Goal: Task Accomplishment & Management: Use online tool/utility

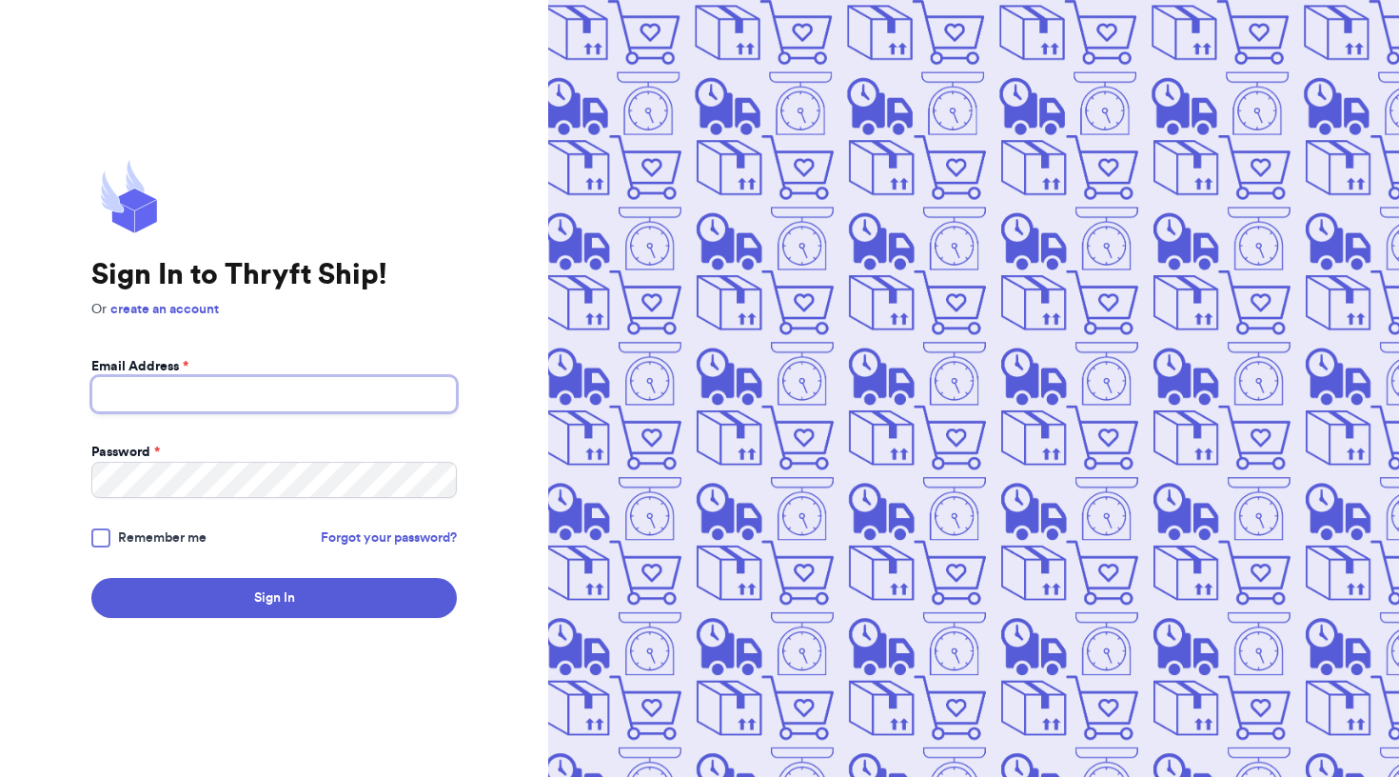
type input "[EMAIL_ADDRESS][DOMAIN_NAME]"
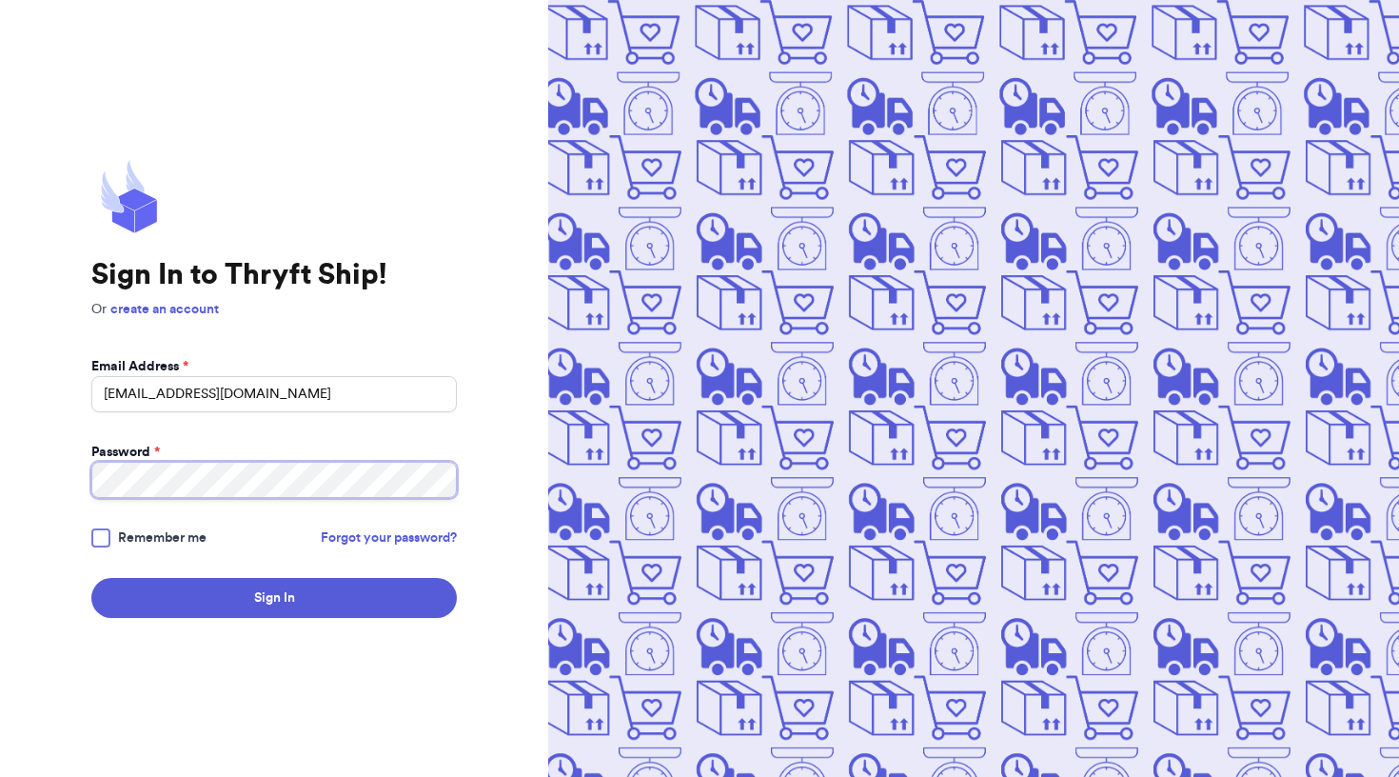
click at [274, 598] on button "Sign In" at bounding box center [273, 598] width 365 height 40
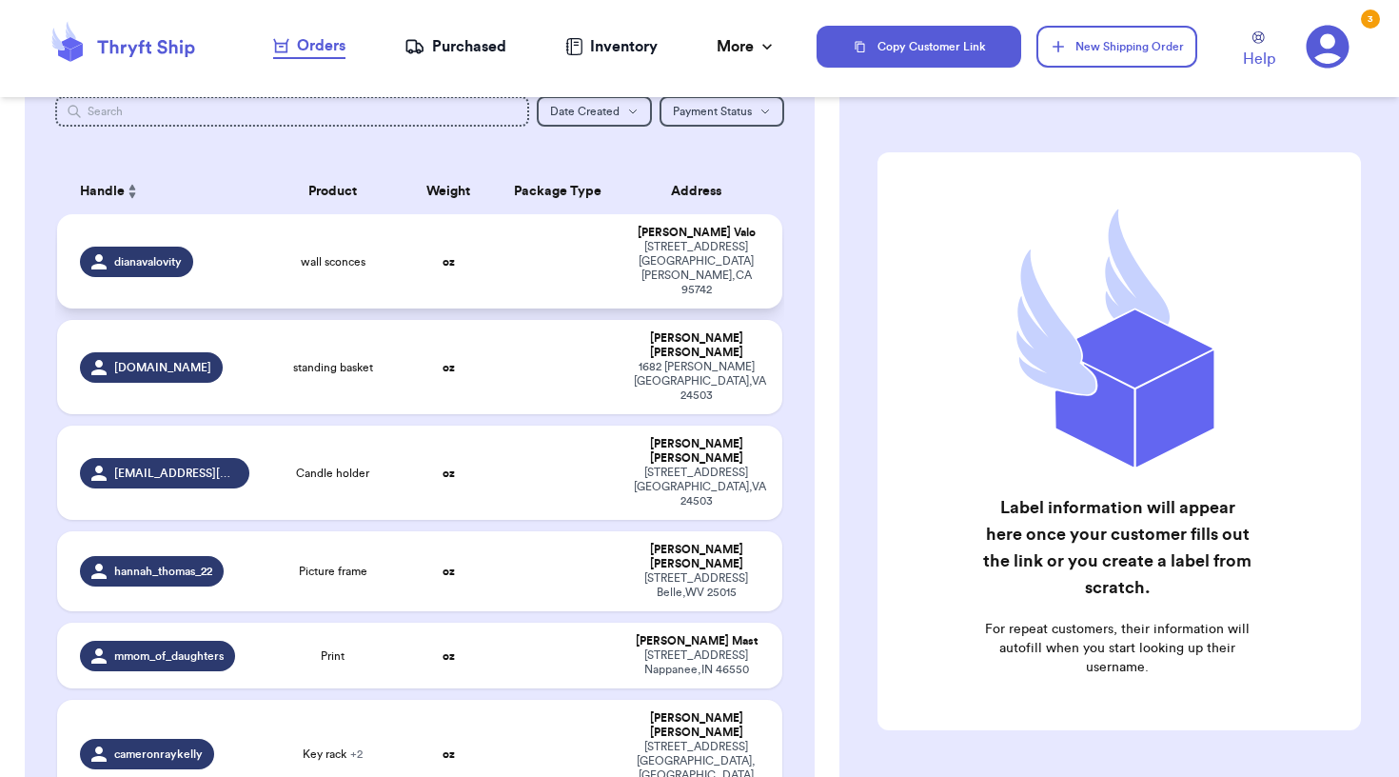
scroll to position [111, 0]
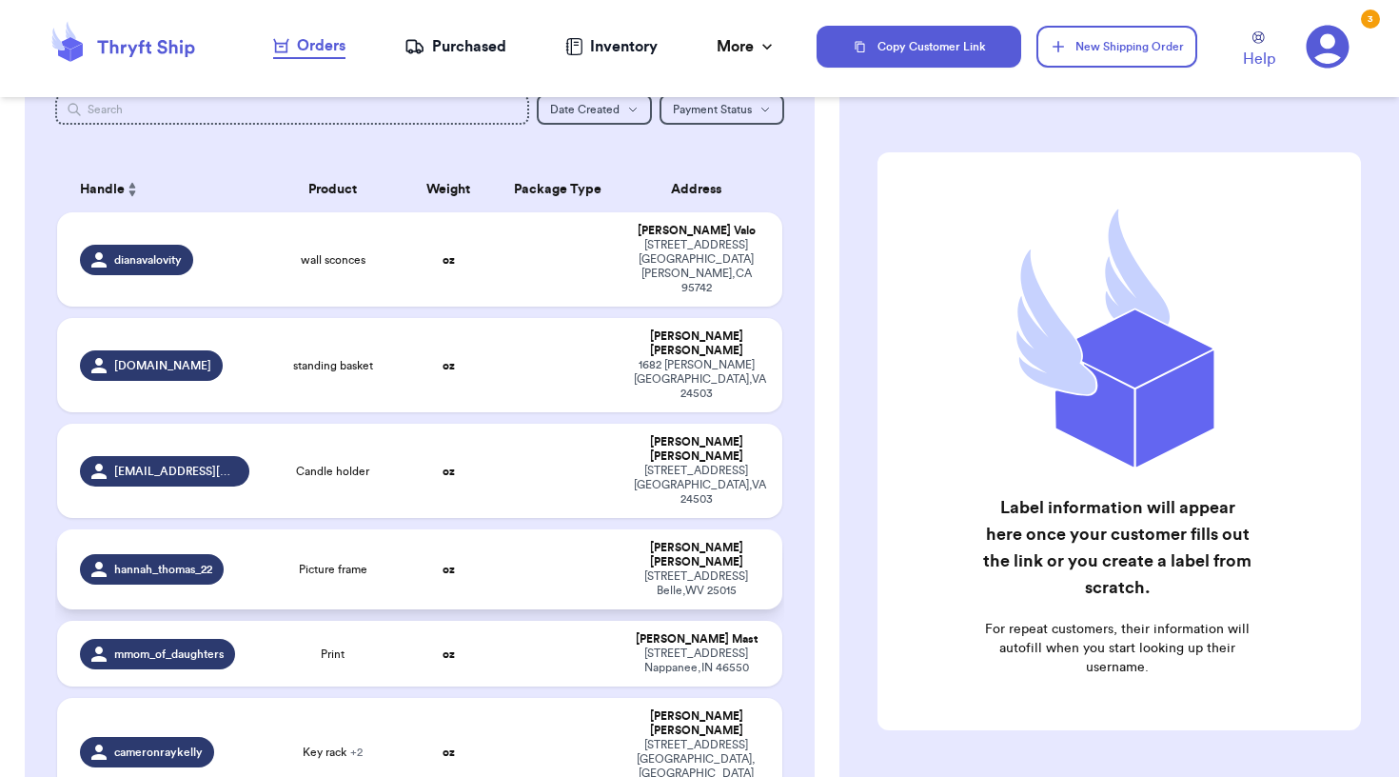
click at [651, 569] on div "[STREET_ADDRESS]" at bounding box center [696, 583] width 125 height 29
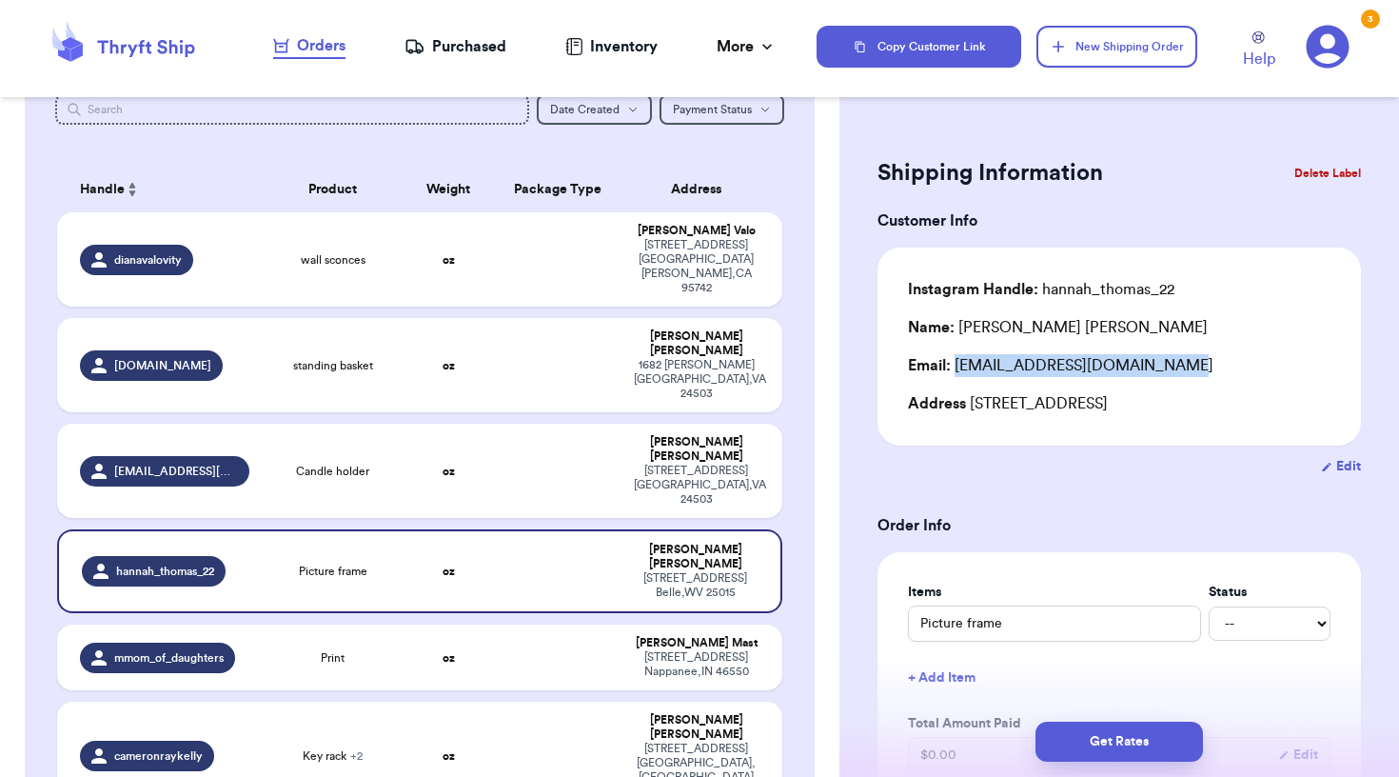
drag, startPoint x: 957, startPoint y: 366, endPoint x: 1180, endPoint y: 365, distance: 223.7
click at [1180, 365] on div "Email: [EMAIL_ADDRESS][DOMAIN_NAME]" at bounding box center [1119, 365] width 423 height 23
copy div "[EMAIL_ADDRESS][DOMAIN_NAME]"
drag, startPoint x: 969, startPoint y: 408, endPoint x: 1253, endPoint y: 415, distance: 284.6
click at [1253, 415] on div "Address [STREET_ADDRESS]" at bounding box center [1119, 403] width 423 height 23
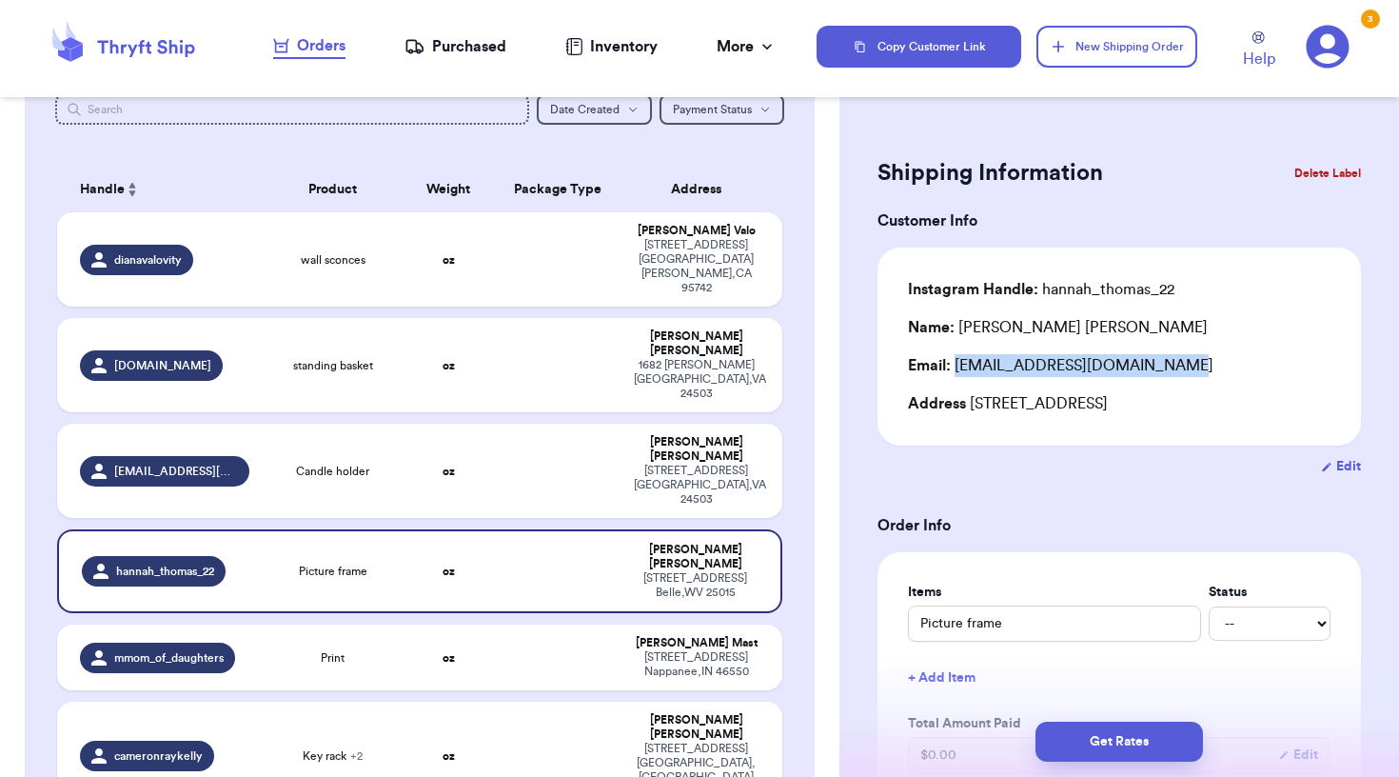
copy div "[STREET_ADDRESS]"
click at [920, 624] on input "Picture frame" at bounding box center [1054, 623] width 293 height 36
type input "PPicture frame"
type input "PAPicture frame"
type input "PACPicture frame"
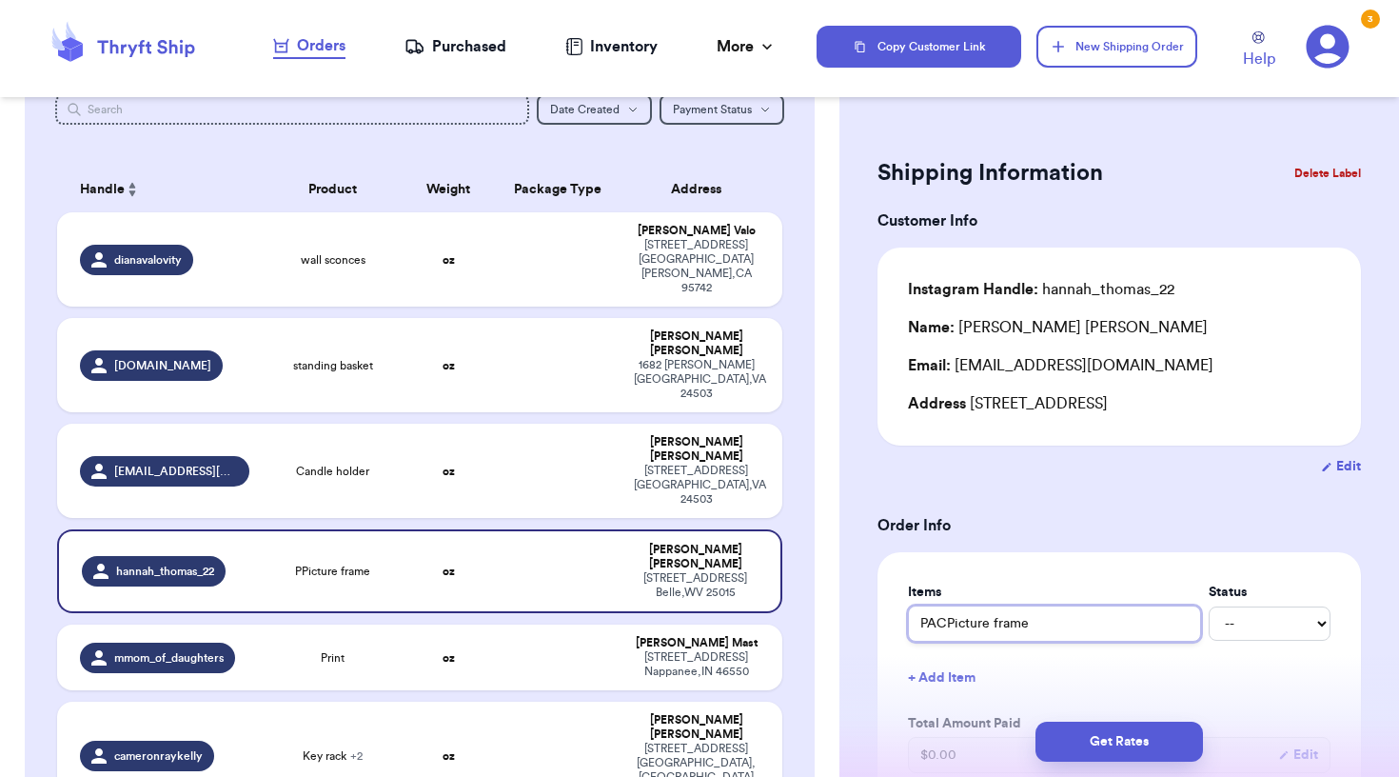
type input "PACKPicture frame"
type input "PACKEPicture frame"
type input "PACKEDPicture frame"
type input "PACKED Picture frame"
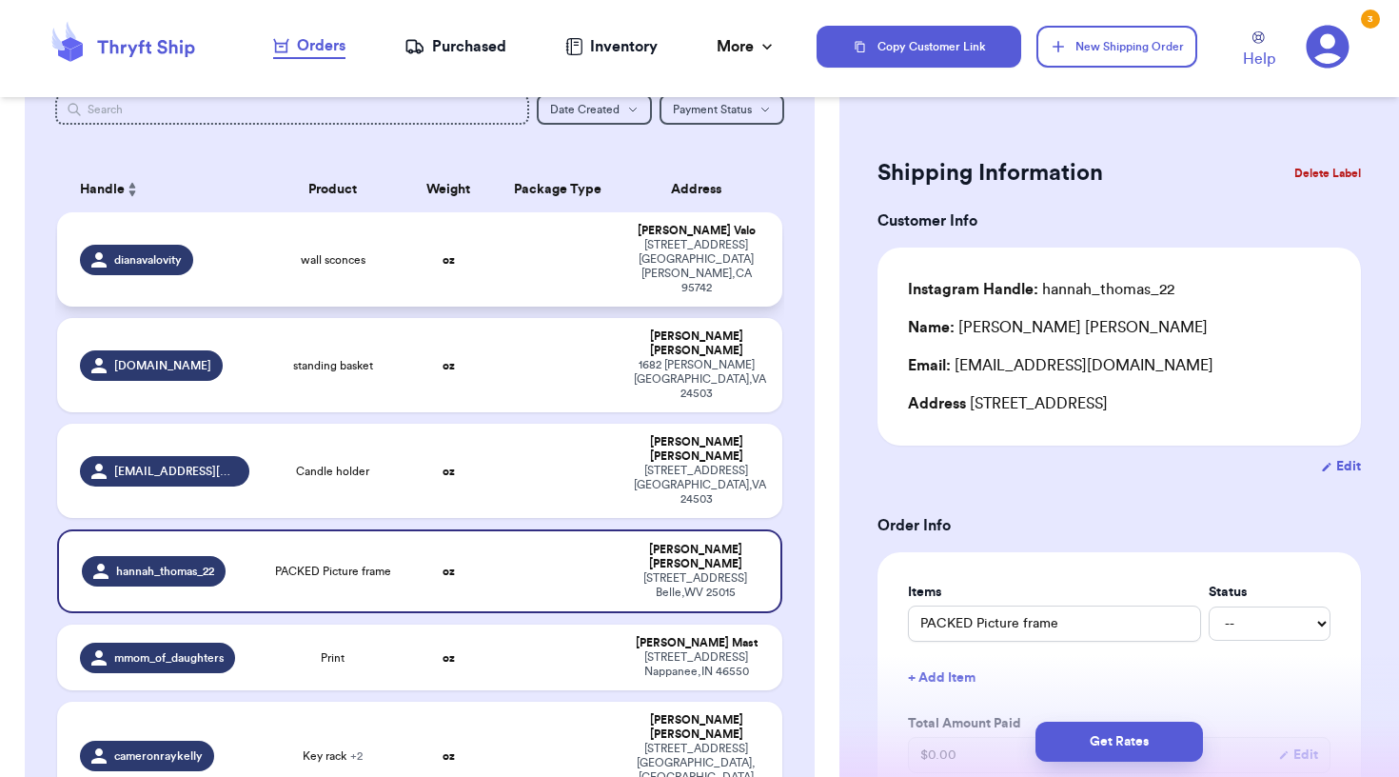
click at [502, 276] on td at bounding box center [557, 259] width 130 height 94
type input "wall sconces"
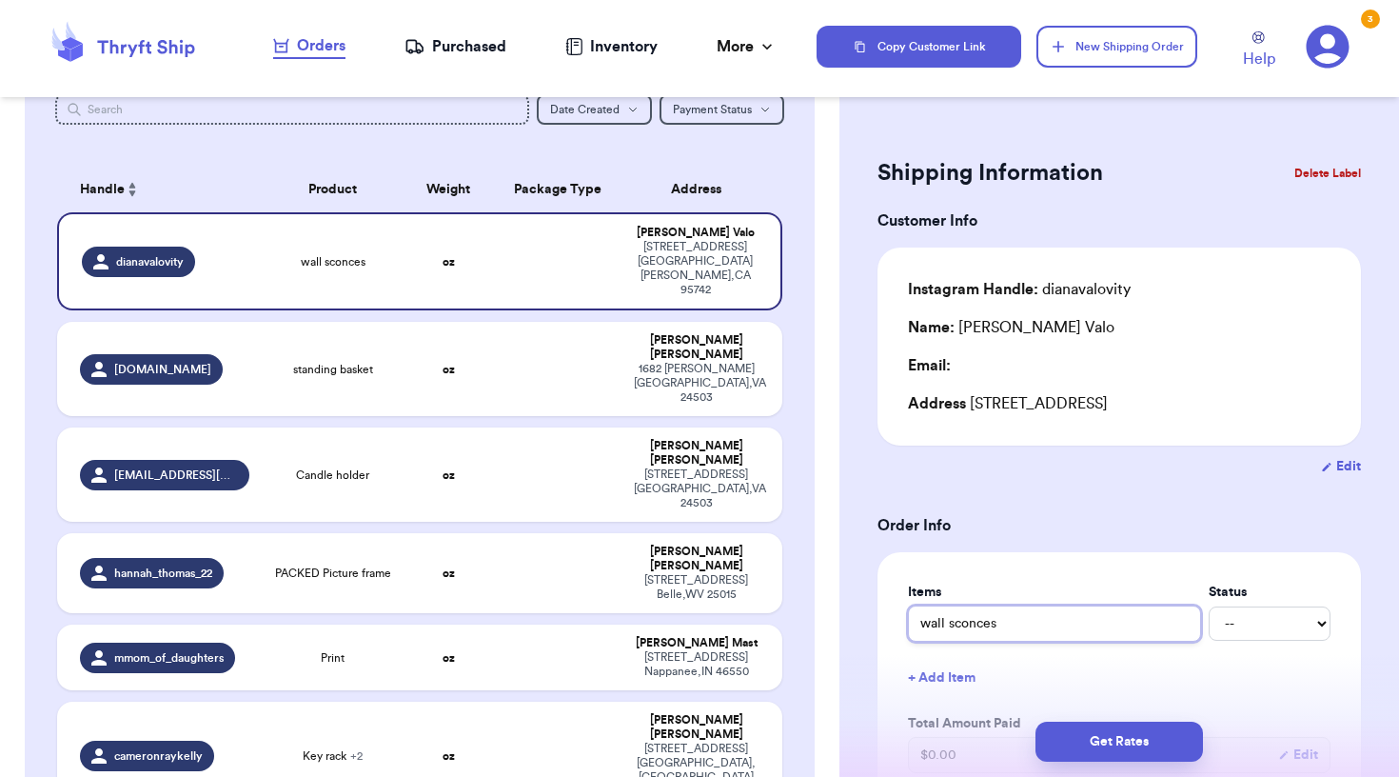
click at [919, 621] on input "wall sconces" at bounding box center [1054, 623] width 293 height 36
type input "Swall sconces"
type input "SHwall sconces"
type input "SHIwall sconces"
type input "SHIPwall sconces"
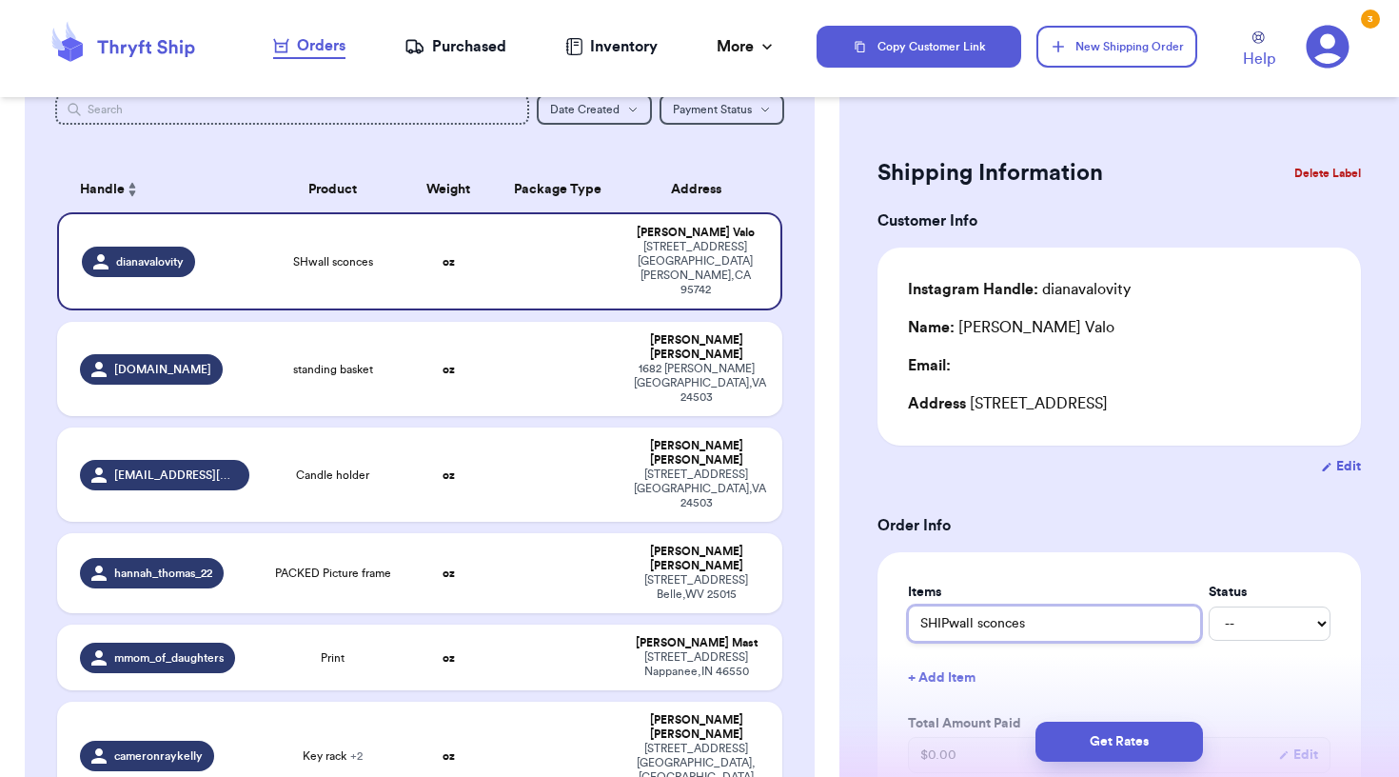
type input "SHIPPwall sconces"
type input "SHIPPEwall sconces"
type input "SHIPPEDwall sconces"
type input "SHIPPED wall sconces"
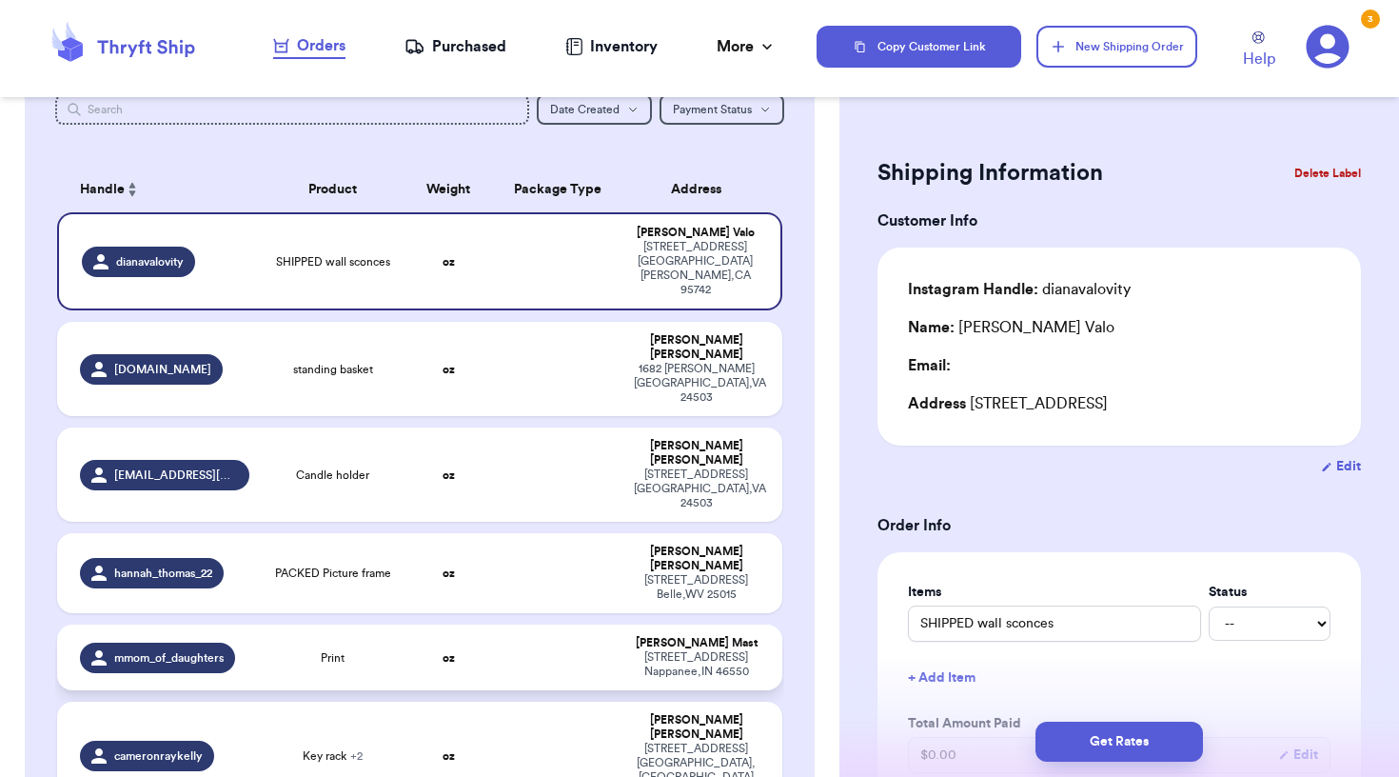
click at [483, 624] on td "oz" at bounding box center [448, 657] width 87 height 66
type input "Print"
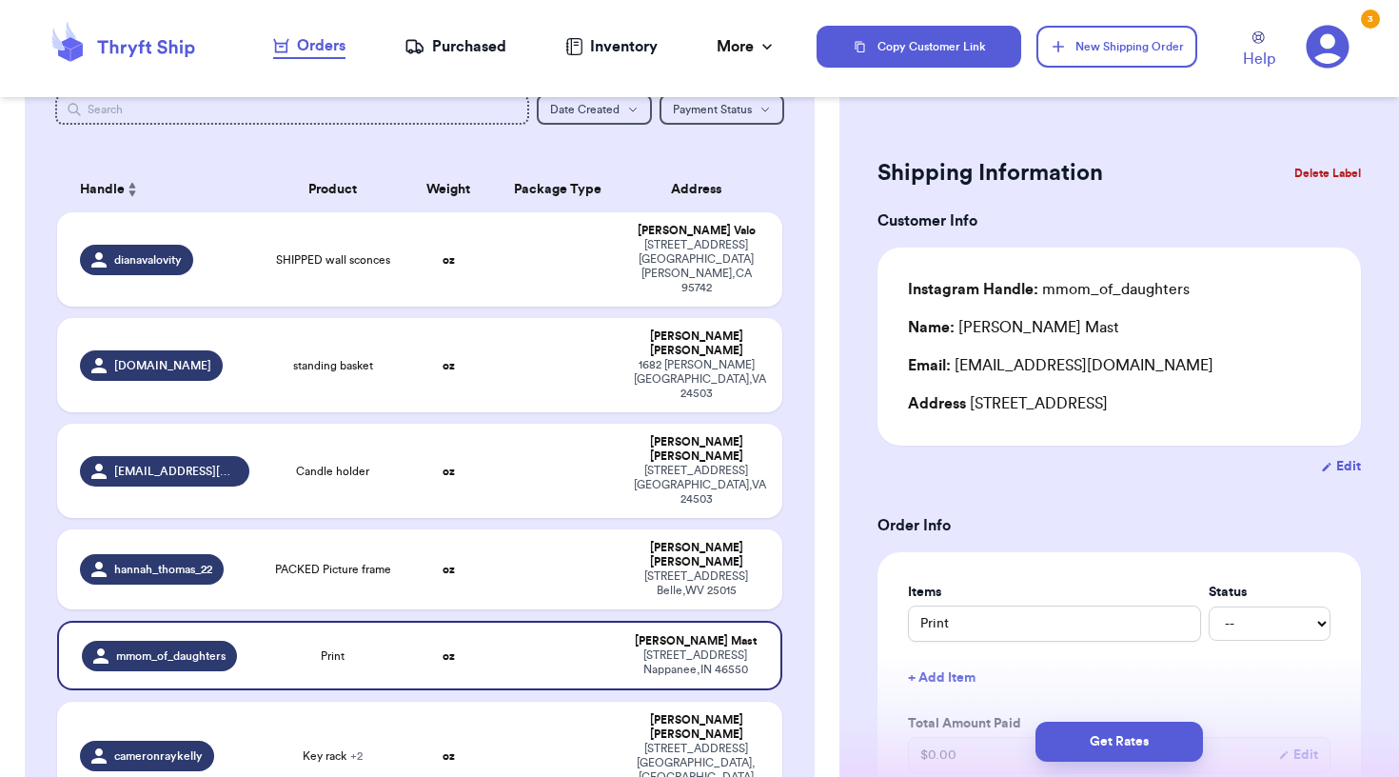
scroll to position [149, 0]
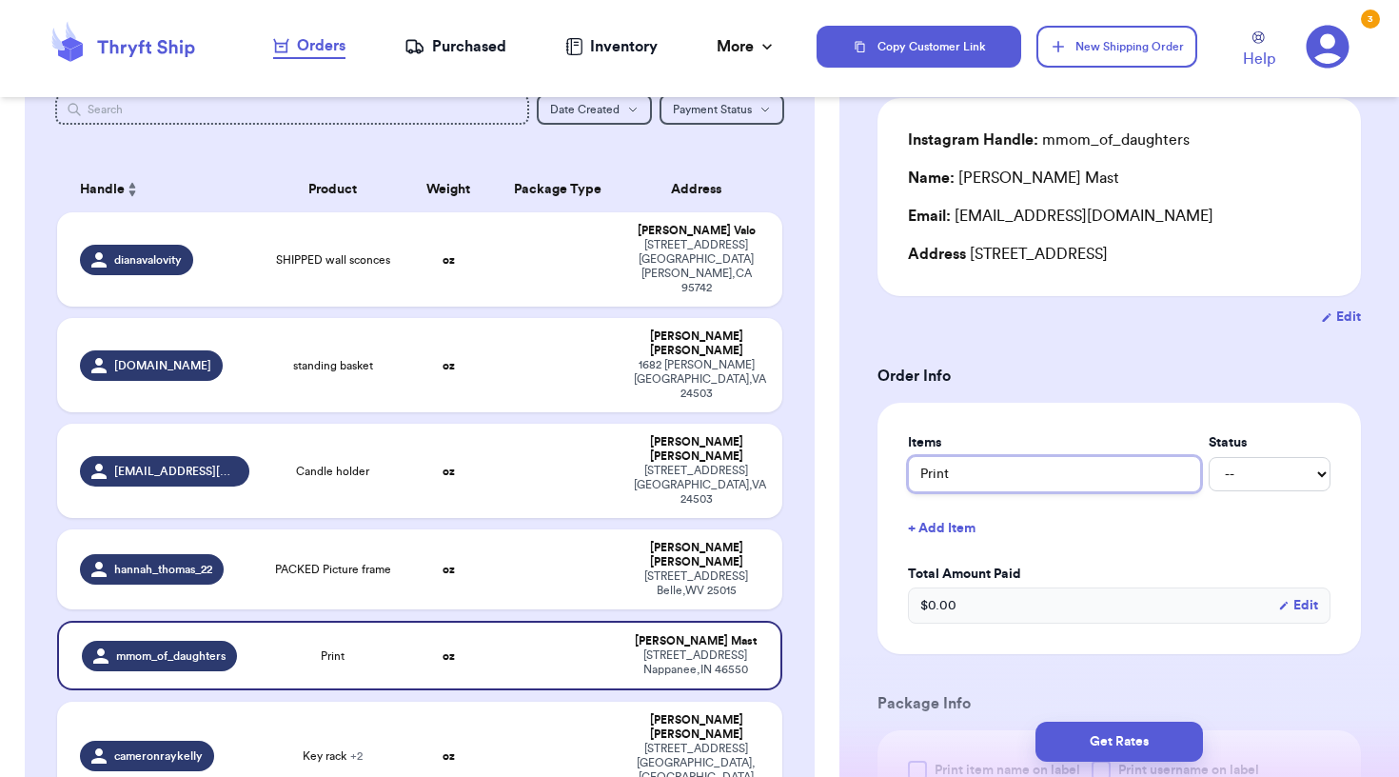
click at [923, 479] on input "Print" at bounding box center [1054, 474] width 293 height 36
type input "SPrint"
type input "SaPrint"
type input "SanPrint"
type input "San Print"
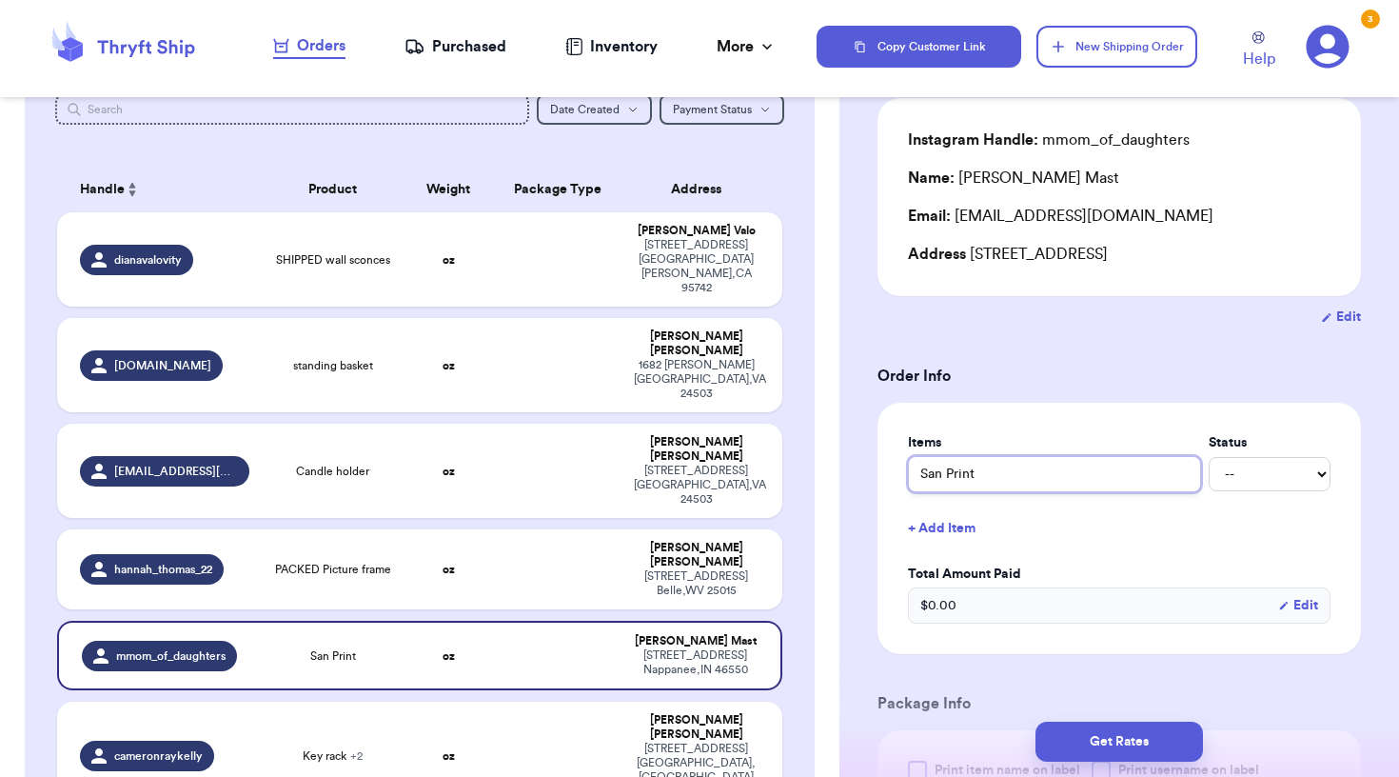
type input "San fPrint"
type input "San frPrint"
type input "San fraPrint"
type input "San franPrint"
type input "San [PERSON_NAME] Print"
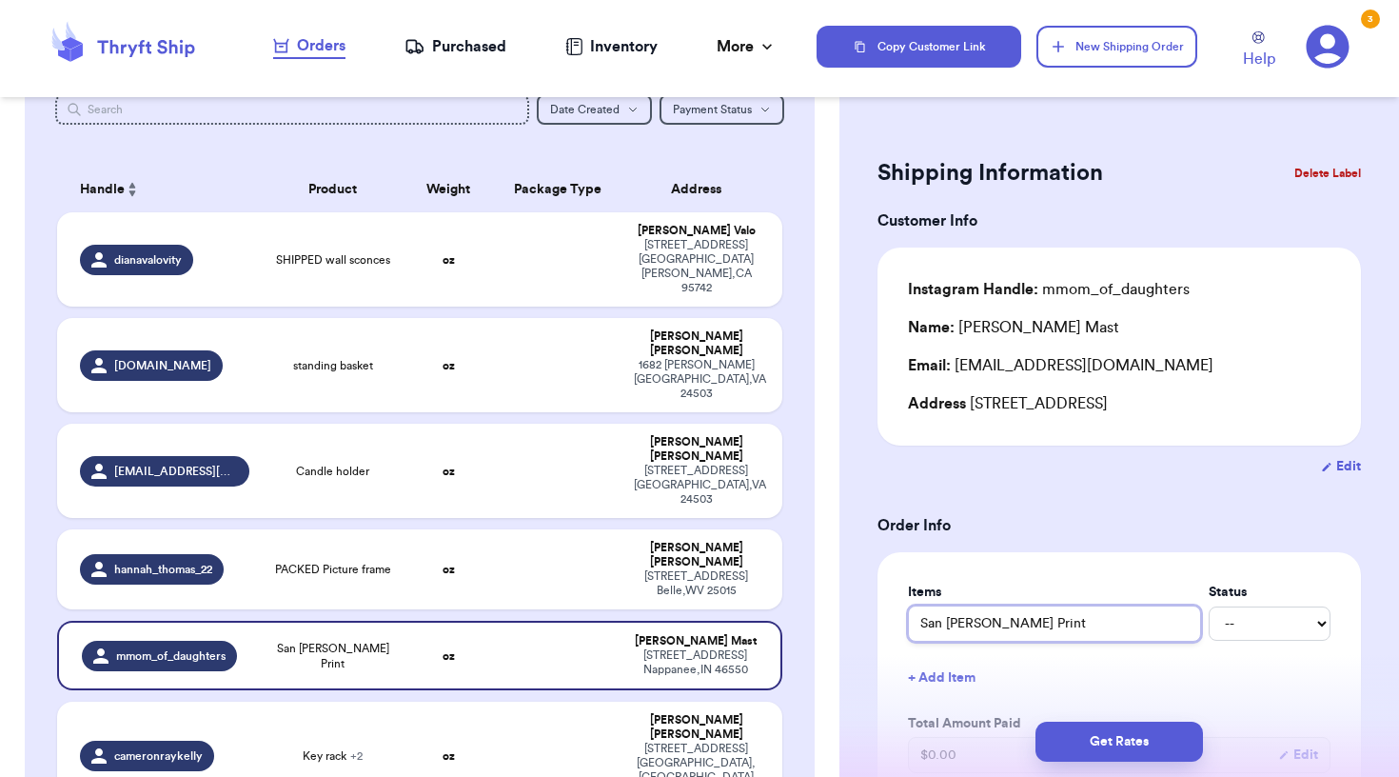
scroll to position [0, 0]
type input "San [PERSON_NAME] Print"
drag, startPoint x: 957, startPoint y: 370, endPoint x: 1117, endPoint y: 368, distance: 160.9
click at [1117, 368] on div "Email: [EMAIL_ADDRESS][DOMAIN_NAME]" at bounding box center [1119, 365] width 423 height 23
copy div "[EMAIL_ADDRESS][DOMAIN_NAME]"
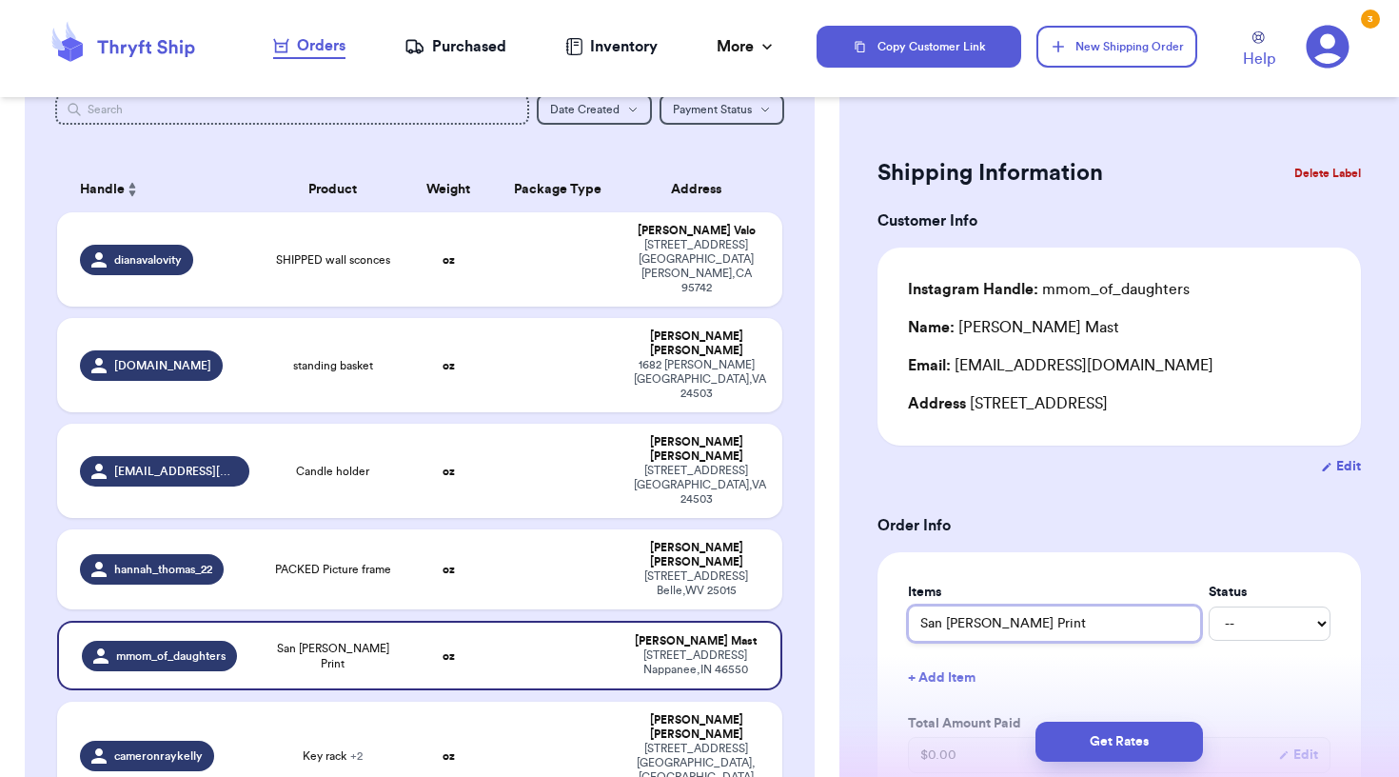
click at [919, 631] on input "San [PERSON_NAME] Print" at bounding box center [1054, 623] width 293 height 36
type input "[PERSON_NAME] Print"
type input "PACSan [PERSON_NAME] Print"
type input "PACKSan [PERSON_NAME] Print"
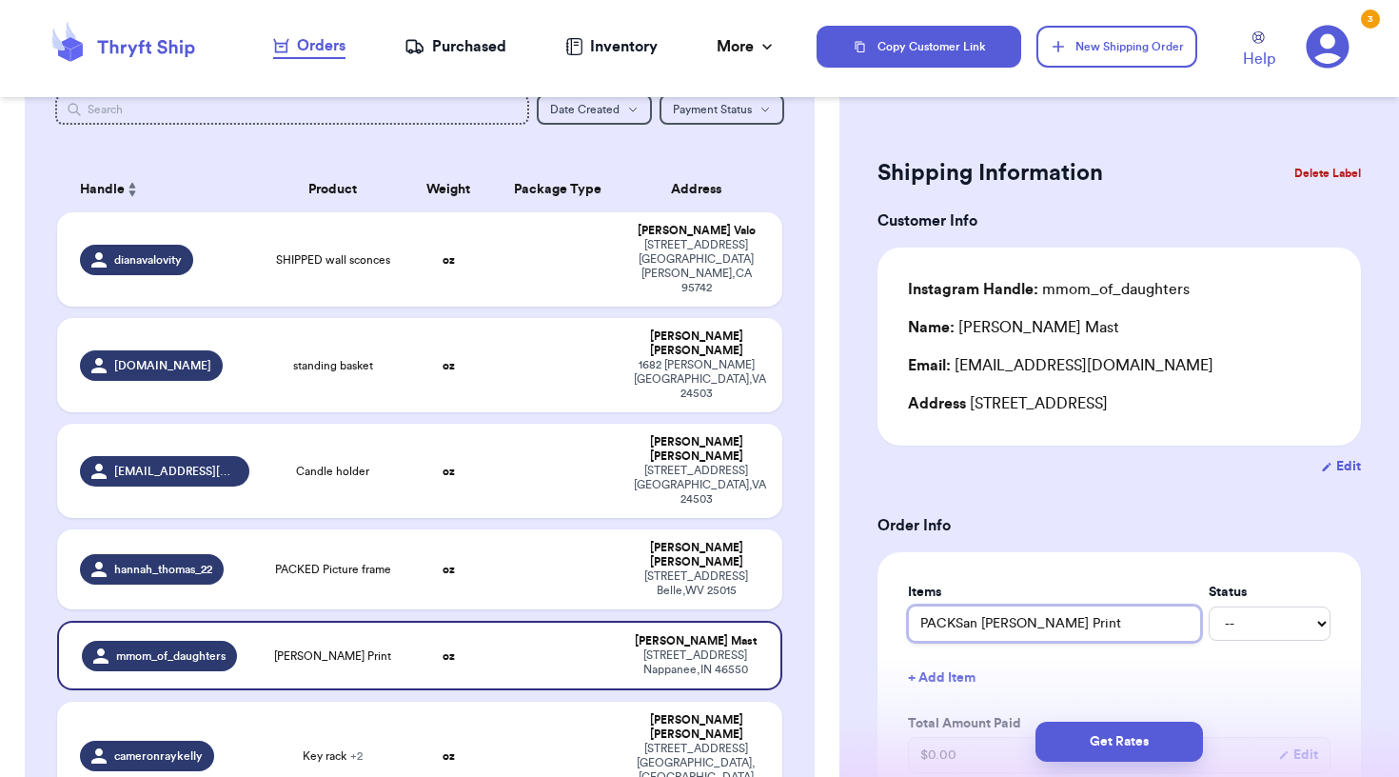
type input "PACKESan [PERSON_NAME] Print"
type input "PACKEDSan [PERSON_NAME] Print"
type input "PACKED San [PERSON_NAME] Print"
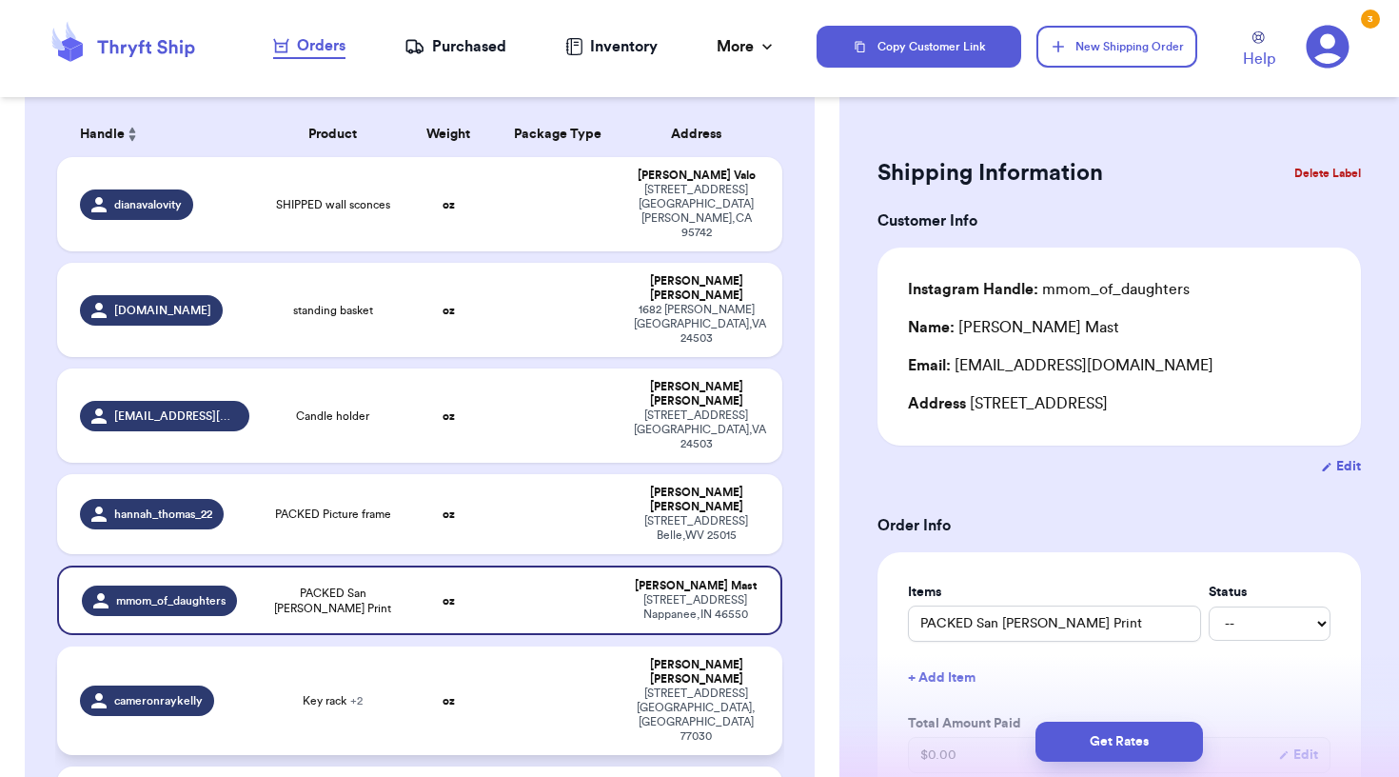
scroll to position [213, 0]
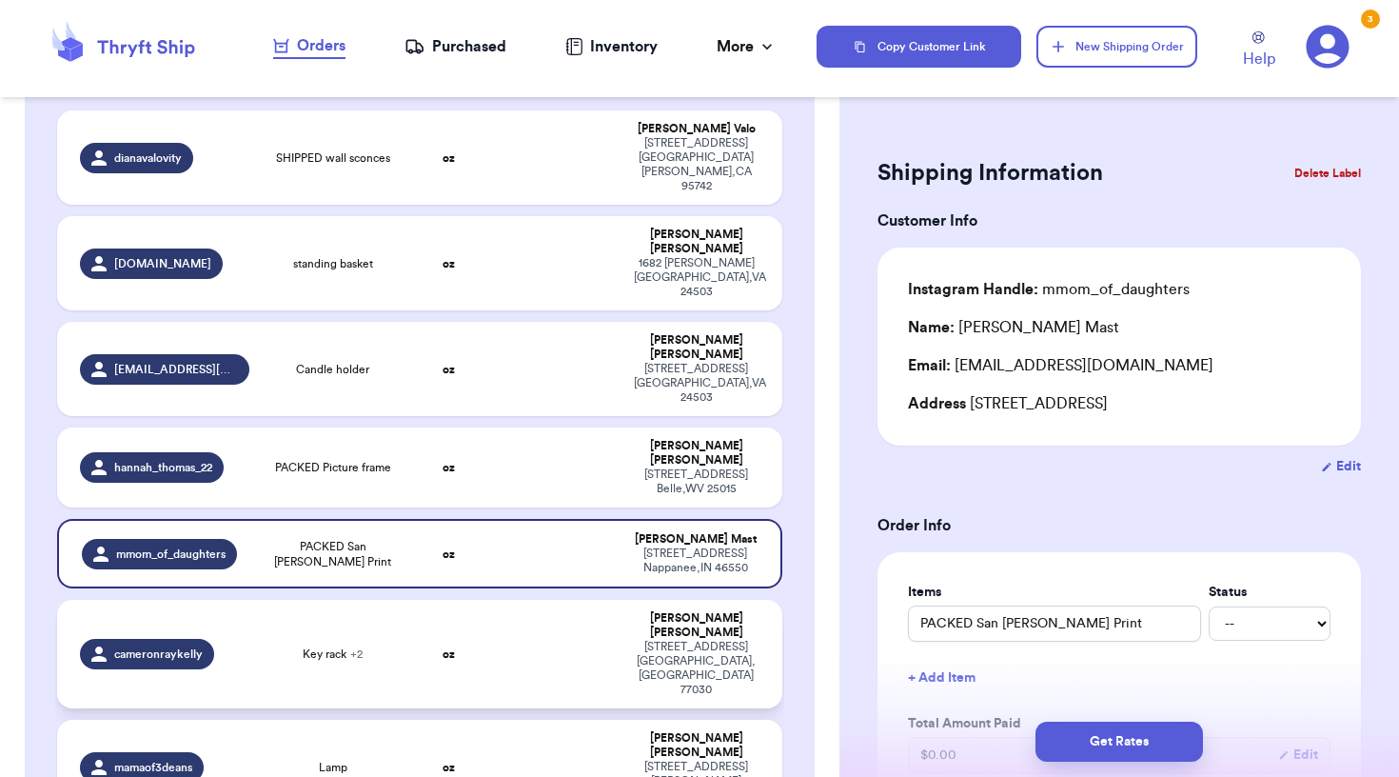
click at [514, 600] on td at bounding box center [557, 654] width 130 height 108
type input "Key rack"
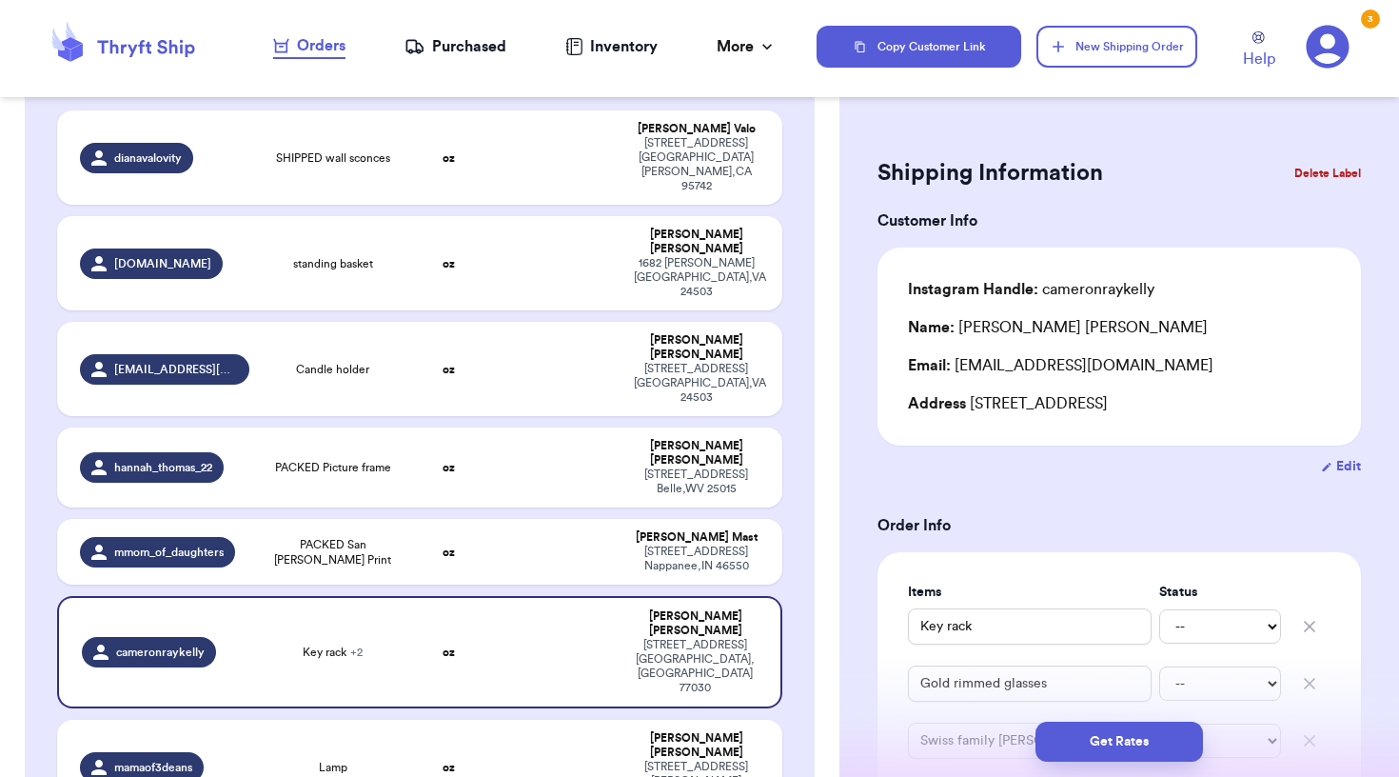
scroll to position [45, 0]
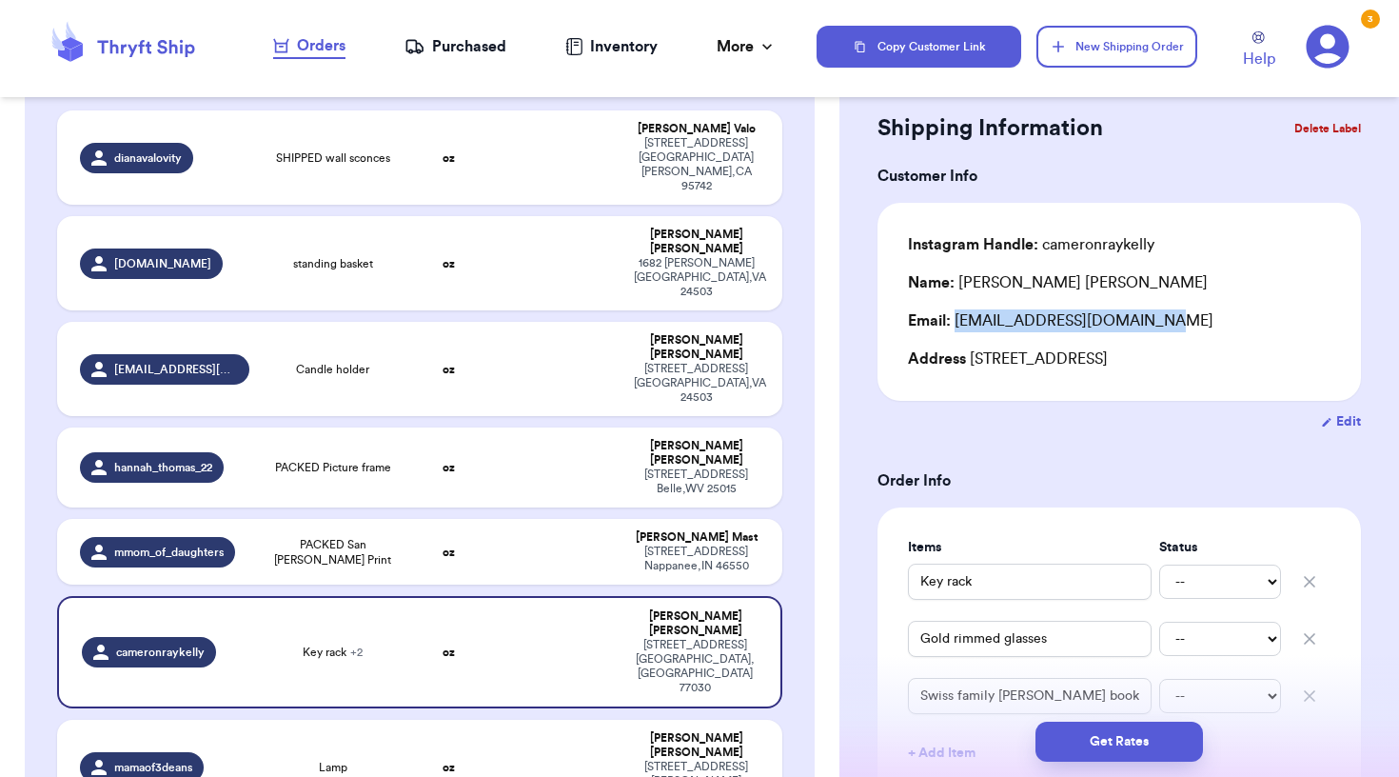
drag, startPoint x: 956, startPoint y: 325, endPoint x: 1167, endPoint y: 326, distance: 211.3
click at [1167, 326] on div "Email: [EMAIL_ADDRESS][DOMAIN_NAME]" at bounding box center [1119, 320] width 423 height 23
copy div "[EMAIL_ADDRESS][DOMAIN_NAME]"
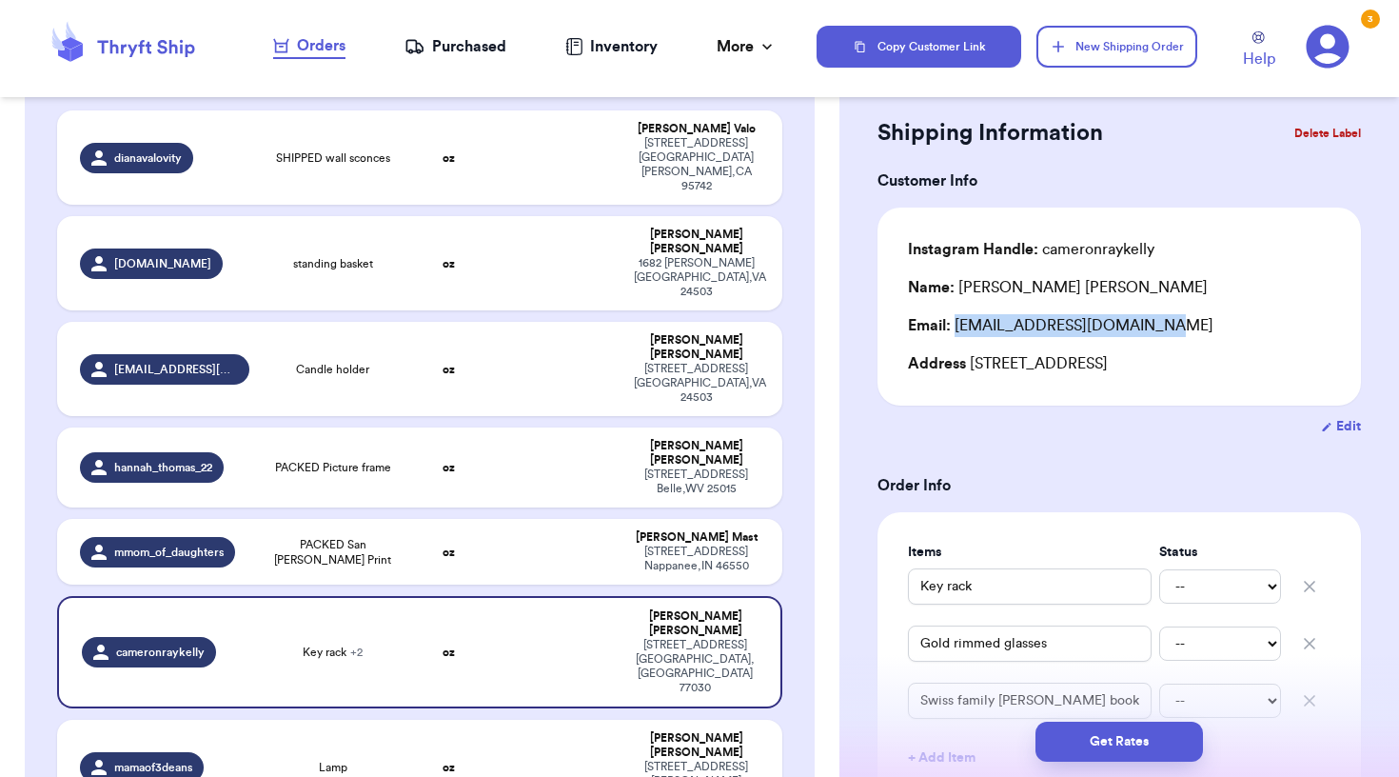
scroll to position [39, 0]
click at [919, 587] on input "Key rack" at bounding box center [1030, 587] width 244 height 36
type input "PKey rack"
type input "PAKey rack"
type input "PACKey rack"
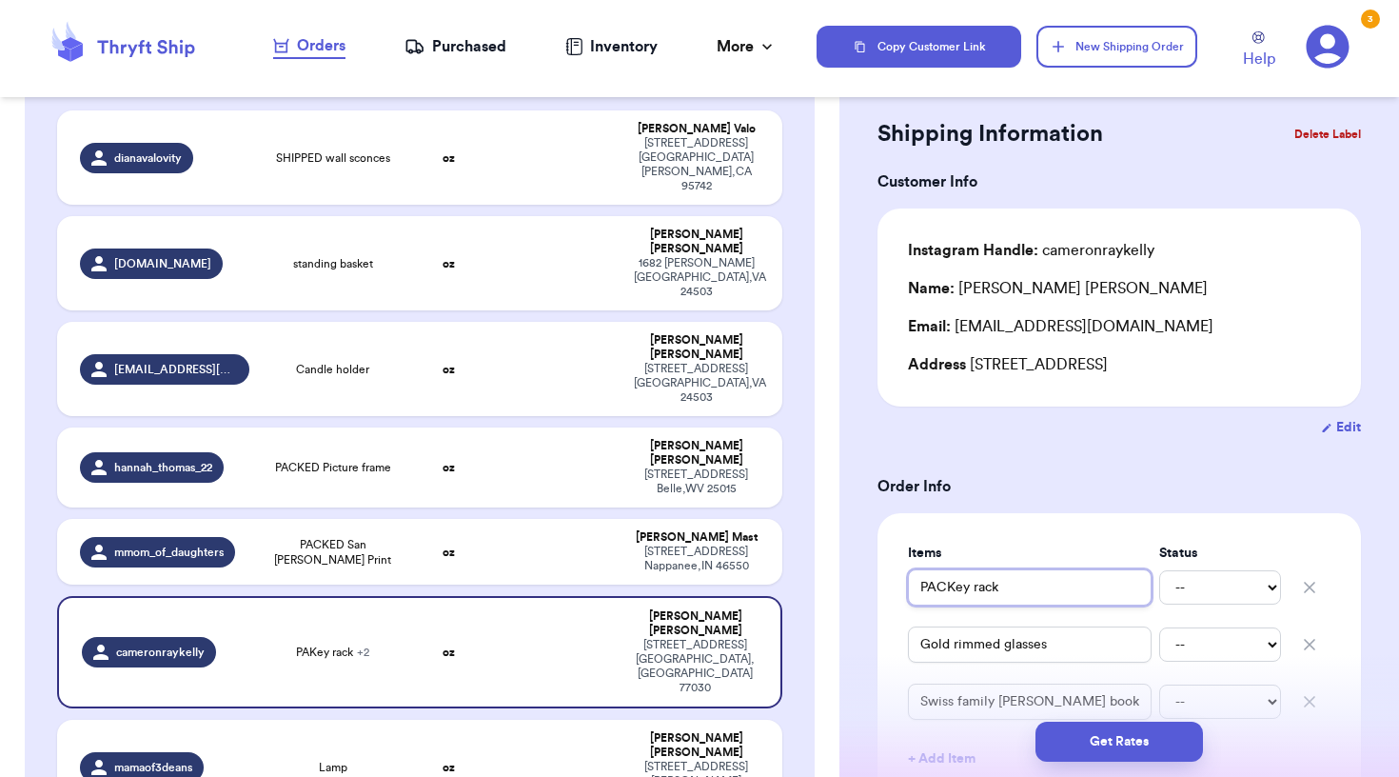
type input "PACEKey rack"
type input "PACKey rack"
type input "PACKKey rack"
type input "PACKEKey rack"
type input "PACKEDKey rack"
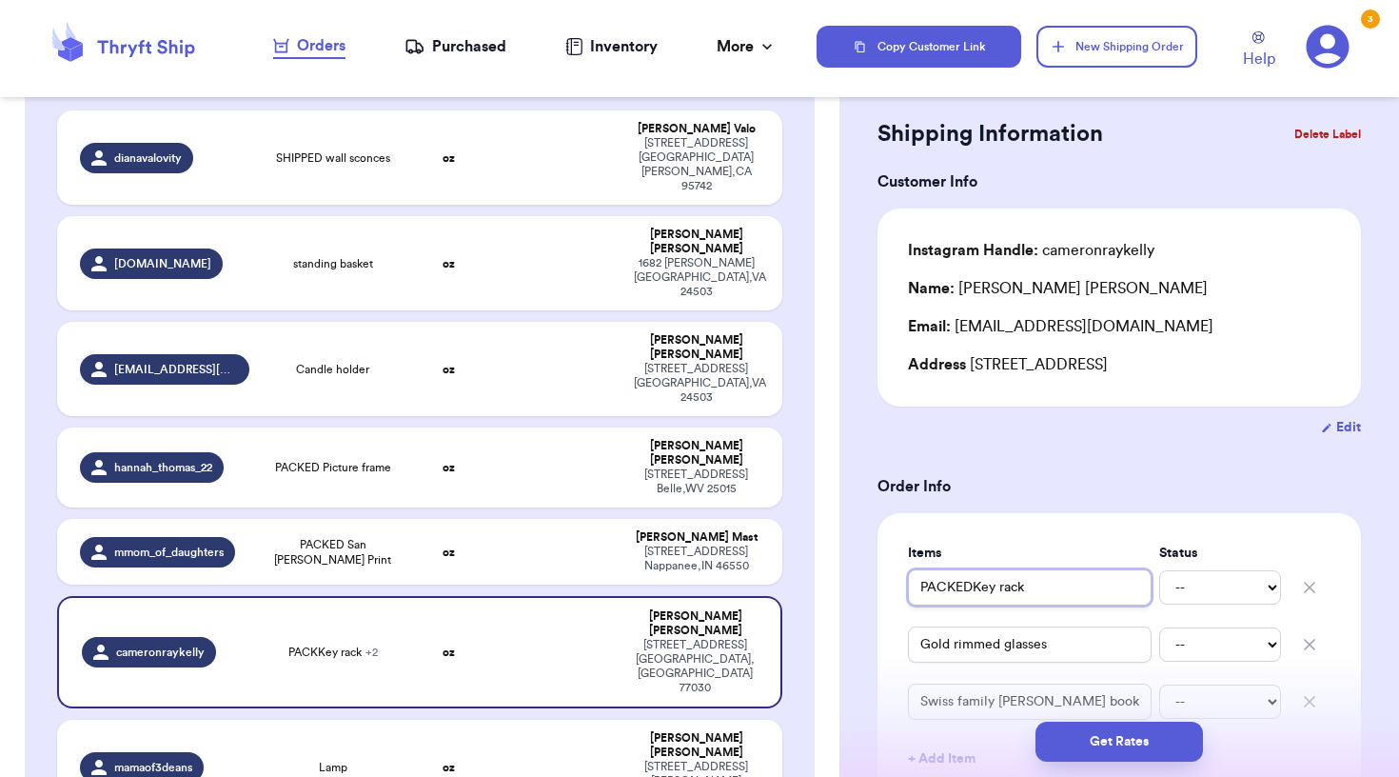
type input "PACKED Key rack"
click at [444, 720] on td "oz" at bounding box center [448, 767] width 87 height 94
type input "Lamp"
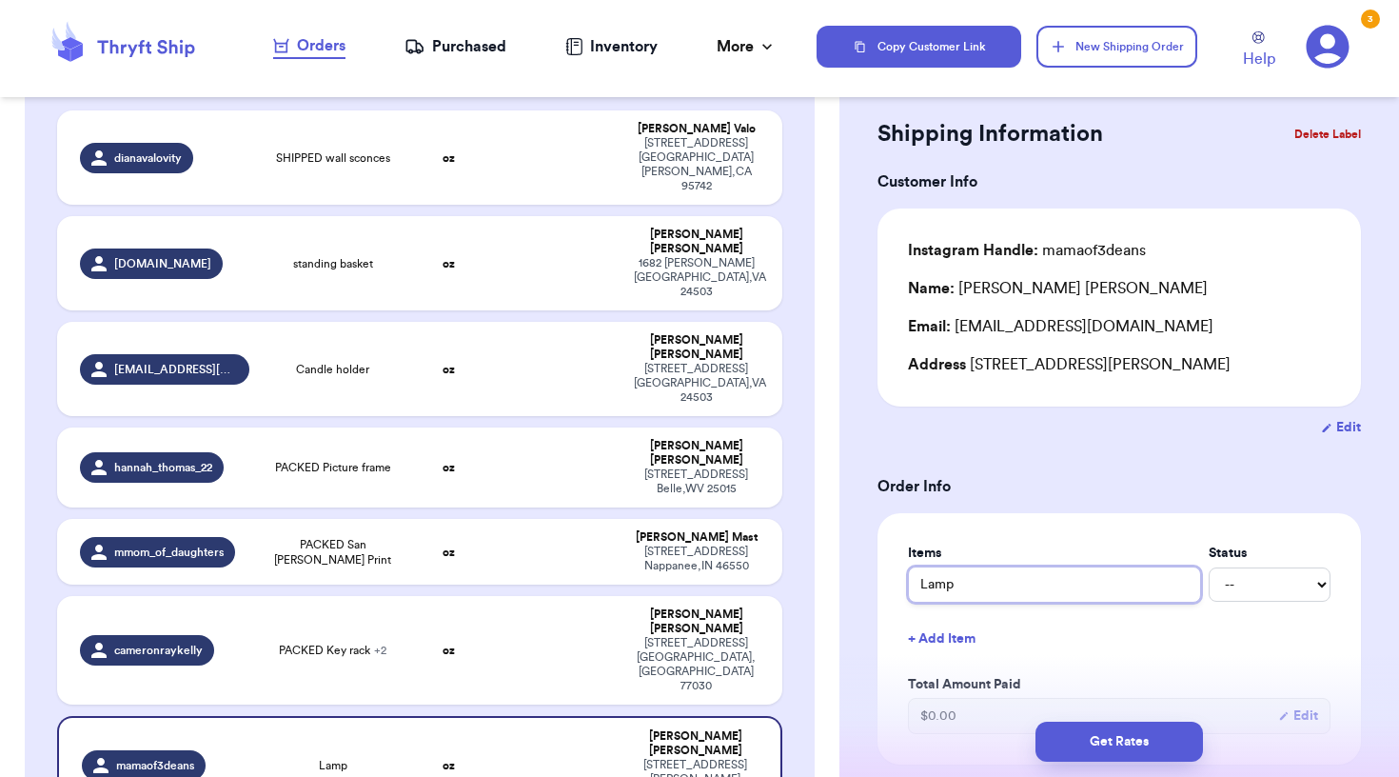
click at [921, 586] on input "Lamp" at bounding box center [1054, 584] width 293 height 36
type input "SLamp"
type input "SILamp"
type input "SLamp"
type input "SHLamp"
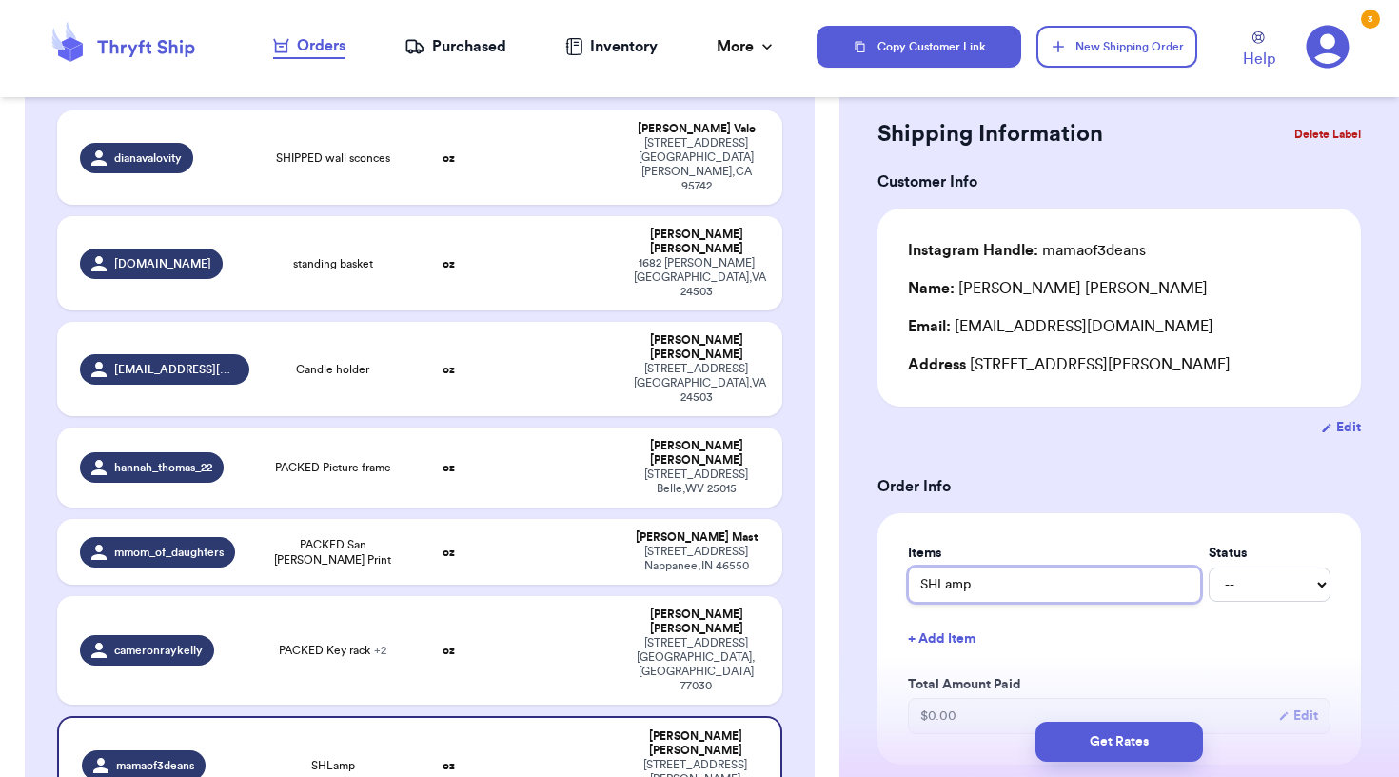
type input "SHILamp"
type input "SHIPLamp"
type input "SHIPPLamp"
type input "SHIPPELamp"
type input "SHIPPEDLamp"
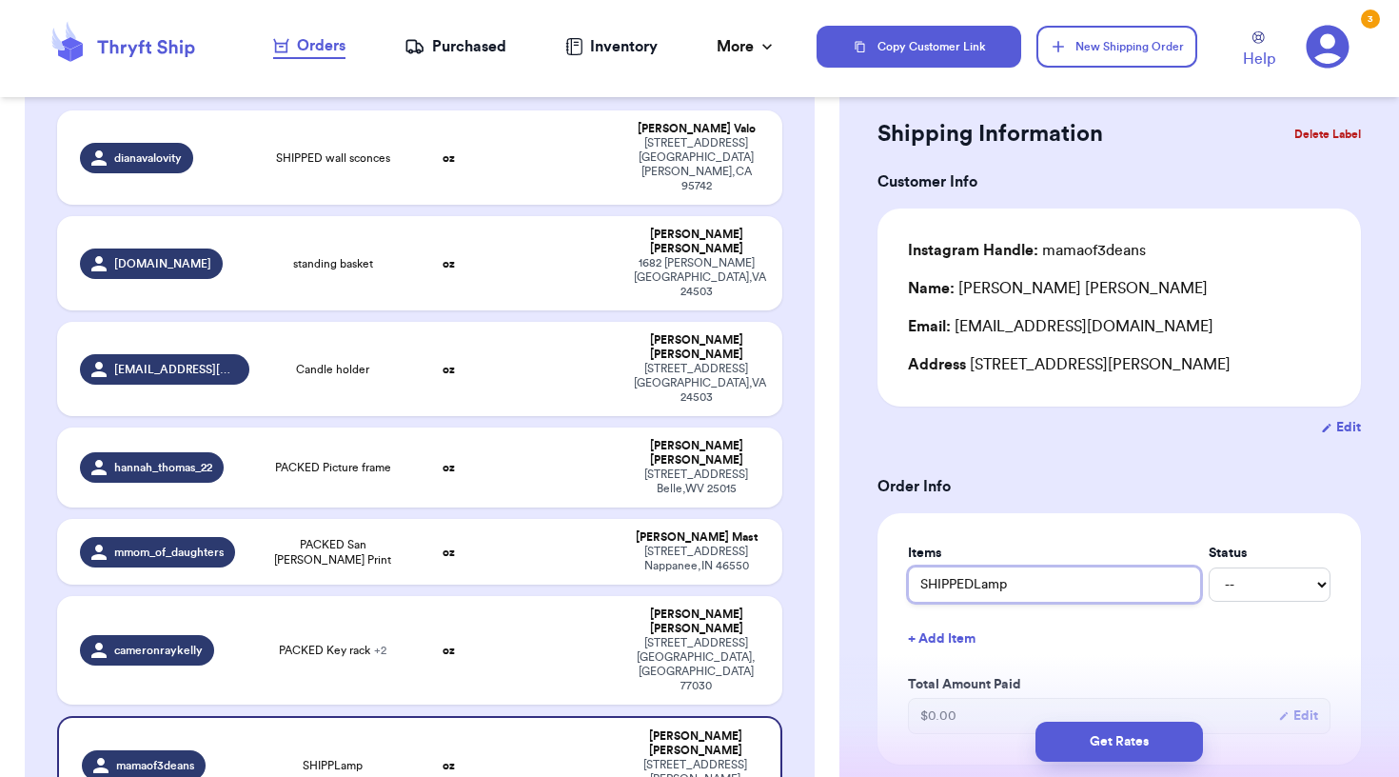
type input "SHIPPED Lamp"
click at [809, 456] on div "Customer Link New Order Incomplete 08 Get Rates for All ( 0 ) Get Rates for All…" at bounding box center [419, 577] width 839 height 1352
click at [406, 327] on td "oz" at bounding box center [448, 369] width 87 height 94
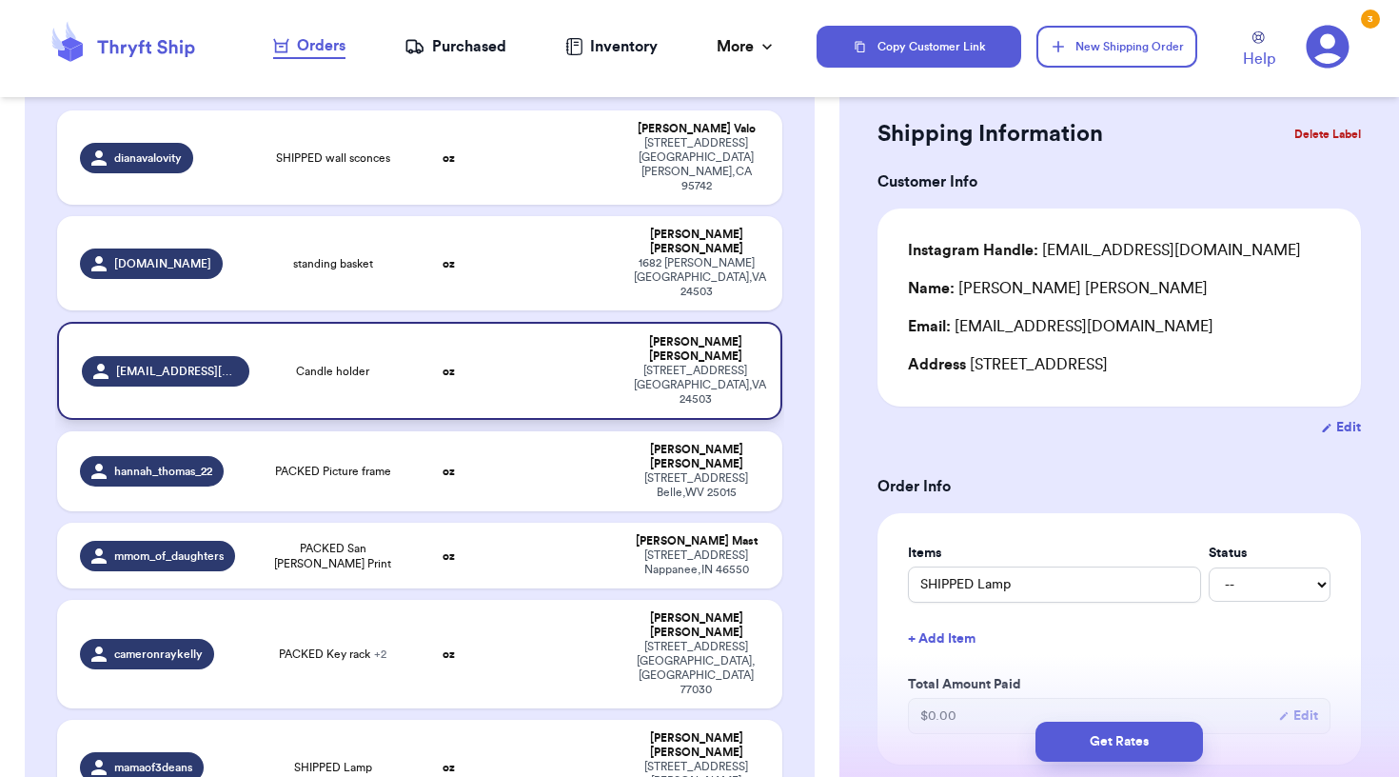
type input "Candle holder"
click at [918, 591] on input "Candle holder" at bounding box center [1054, 584] width 293 height 36
type input "TCandle holder"
type input "TOCandle holder"
type input "TO Candle holder"
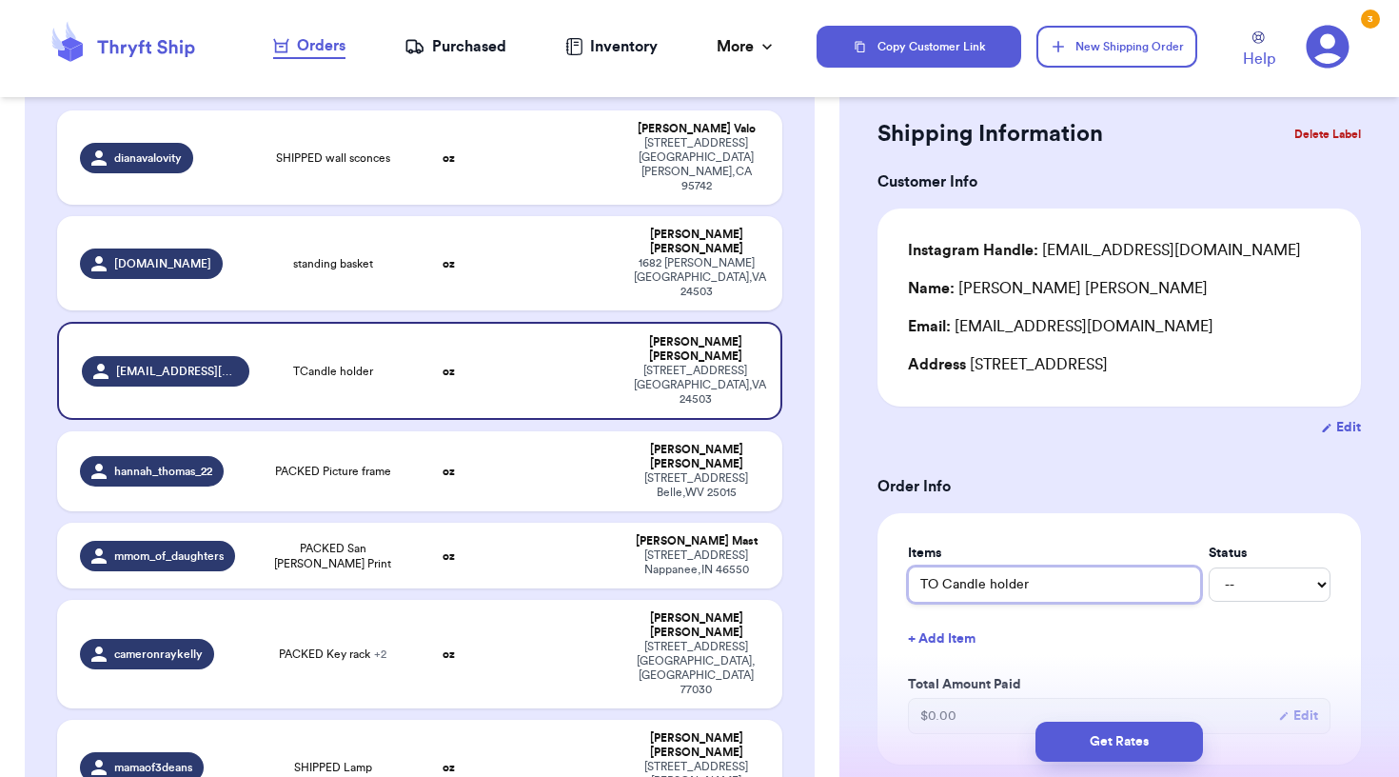
type input "TO PCandle holder"
type input "TO PICandle holder"
type input "TO PICCandle holder"
type input "TO PICKCandle holder"
type input "TO PICK Candle holder"
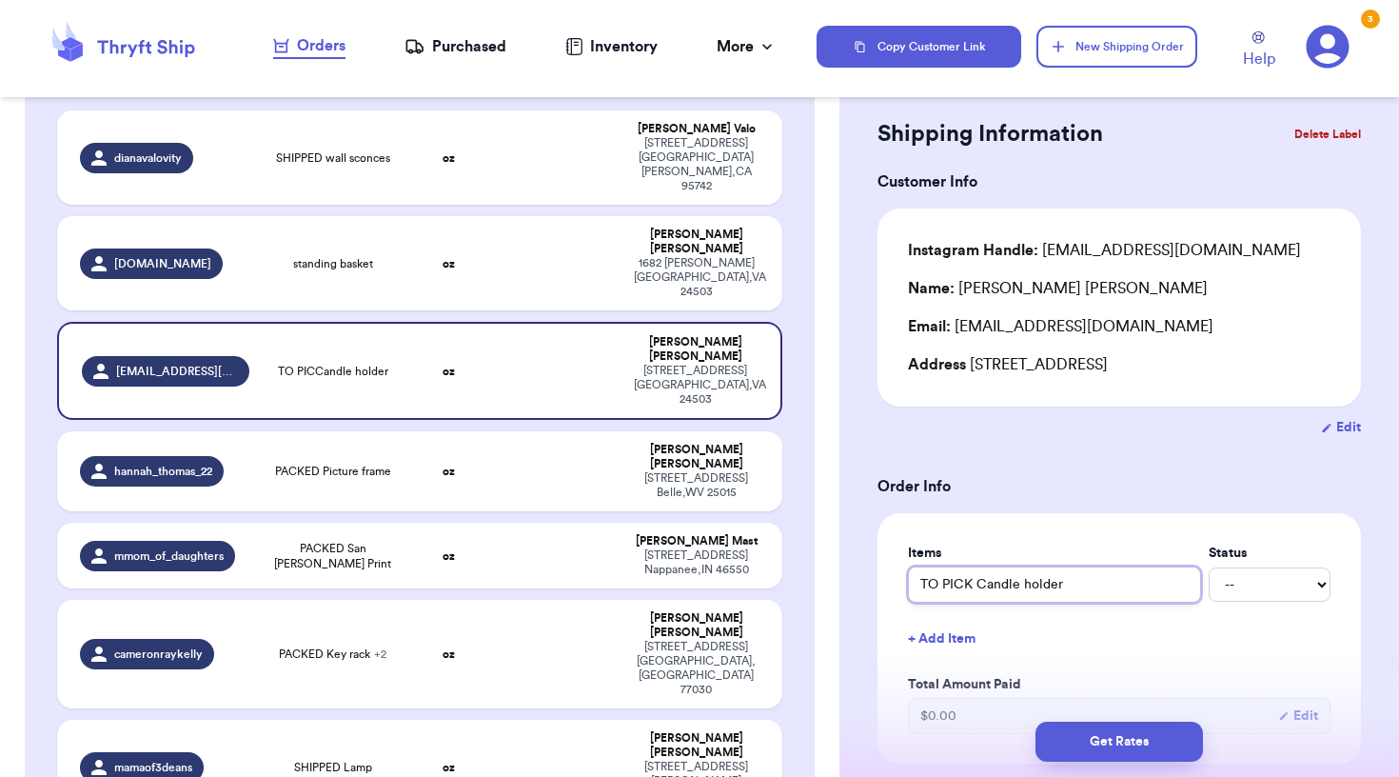
type input "TO PICK UCandle holder"
type input "TO PICK UPCandle holder"
type input "TO PICK UP Candle holder"
click at [457, 260] on td "oz" at bounding box center [448, 263] width 87 height 94
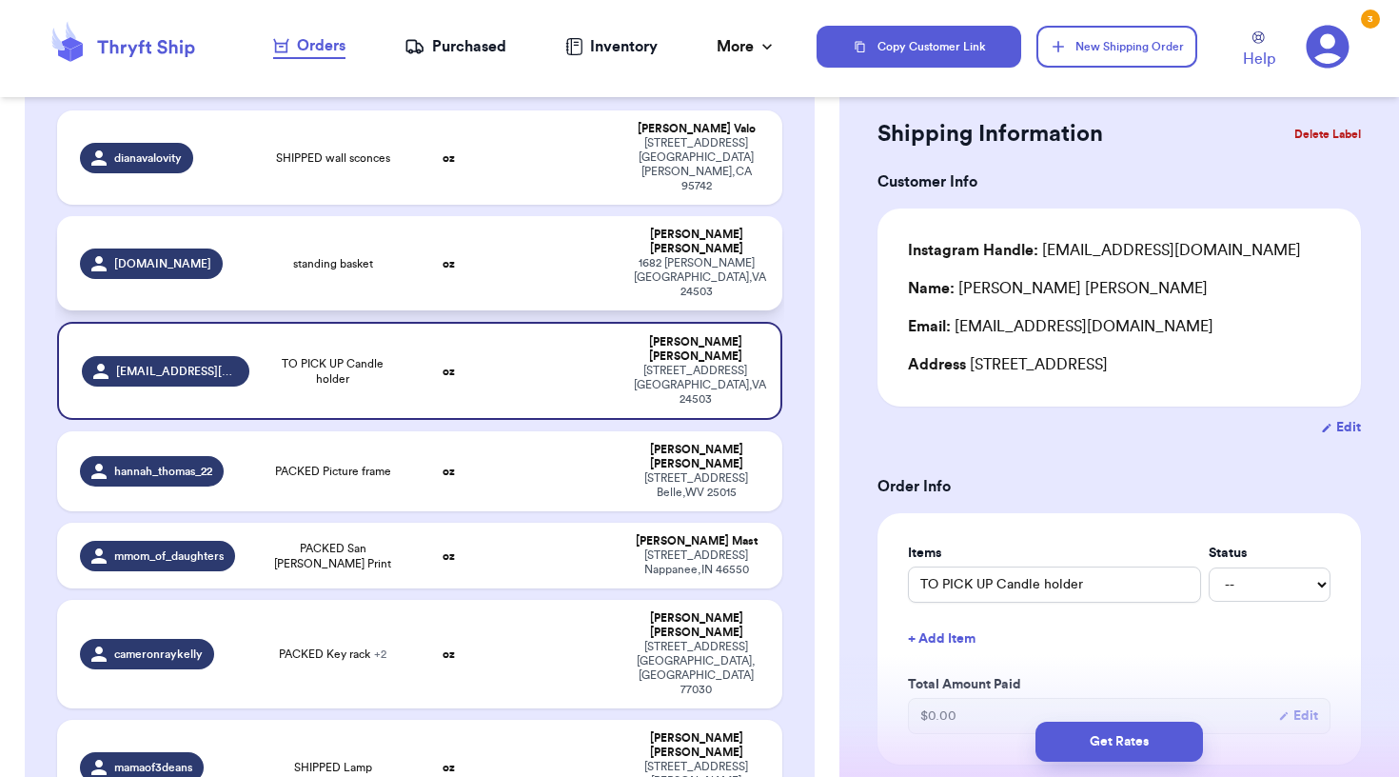
type input "standing basket"
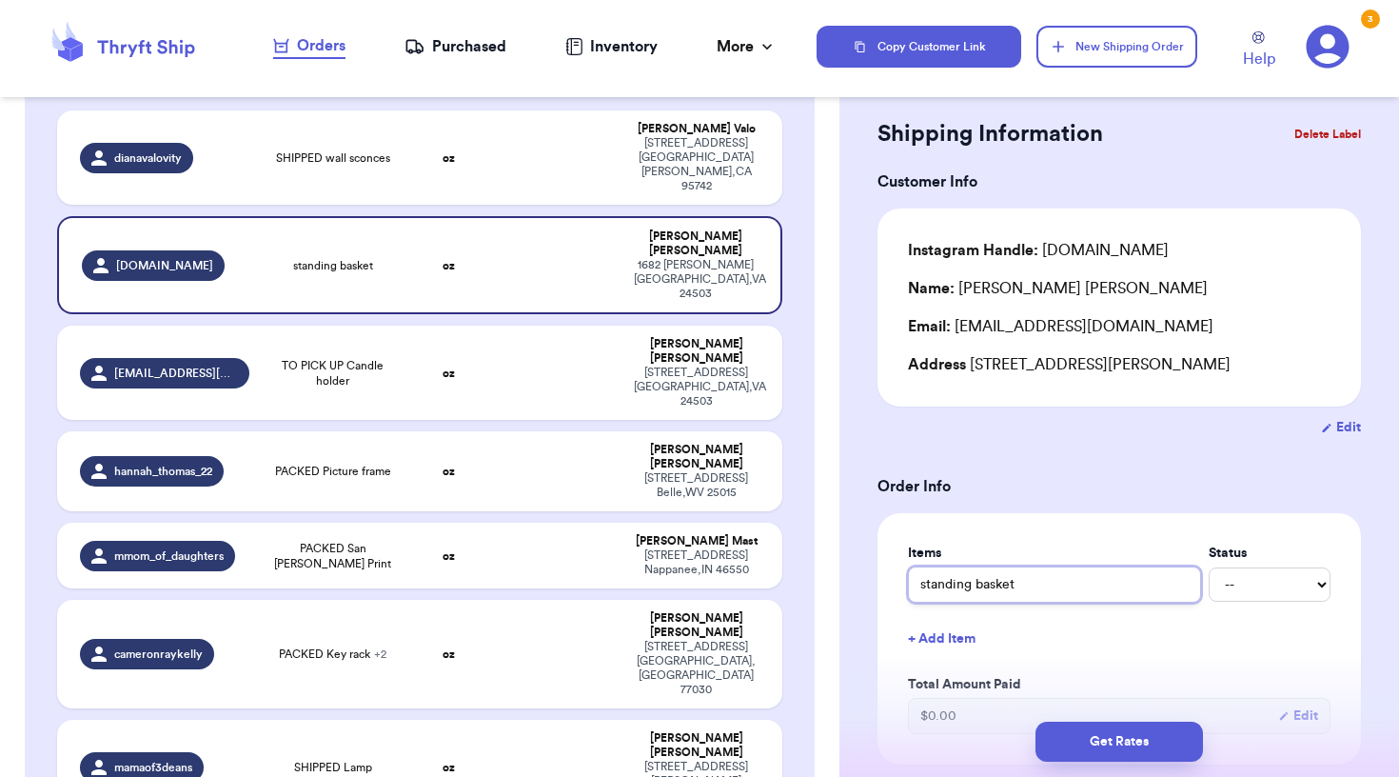
click at [921, 585] on input "standing basket" at bounding box center [1054, 584] width 293 height 36
type input "tstanding basket"
type input "standing basket"
type input "Tstanding basket"
type input "TAstanding basket"
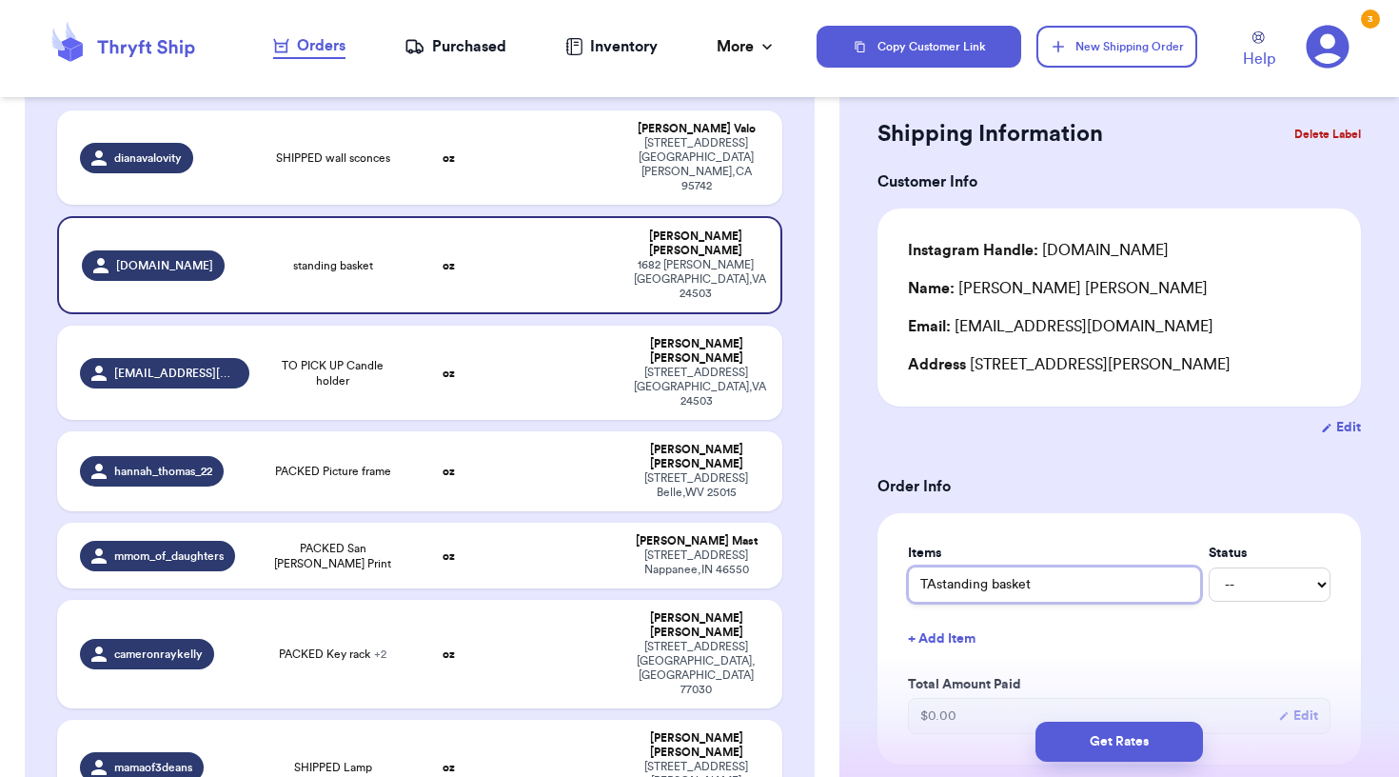
type input "TAKstanding basket"
type input "TAKEstanding basket"
type input "TAKE standing basket"
type input "TAKE Tstanding basket"
type input "TAKE TOstanding basket"
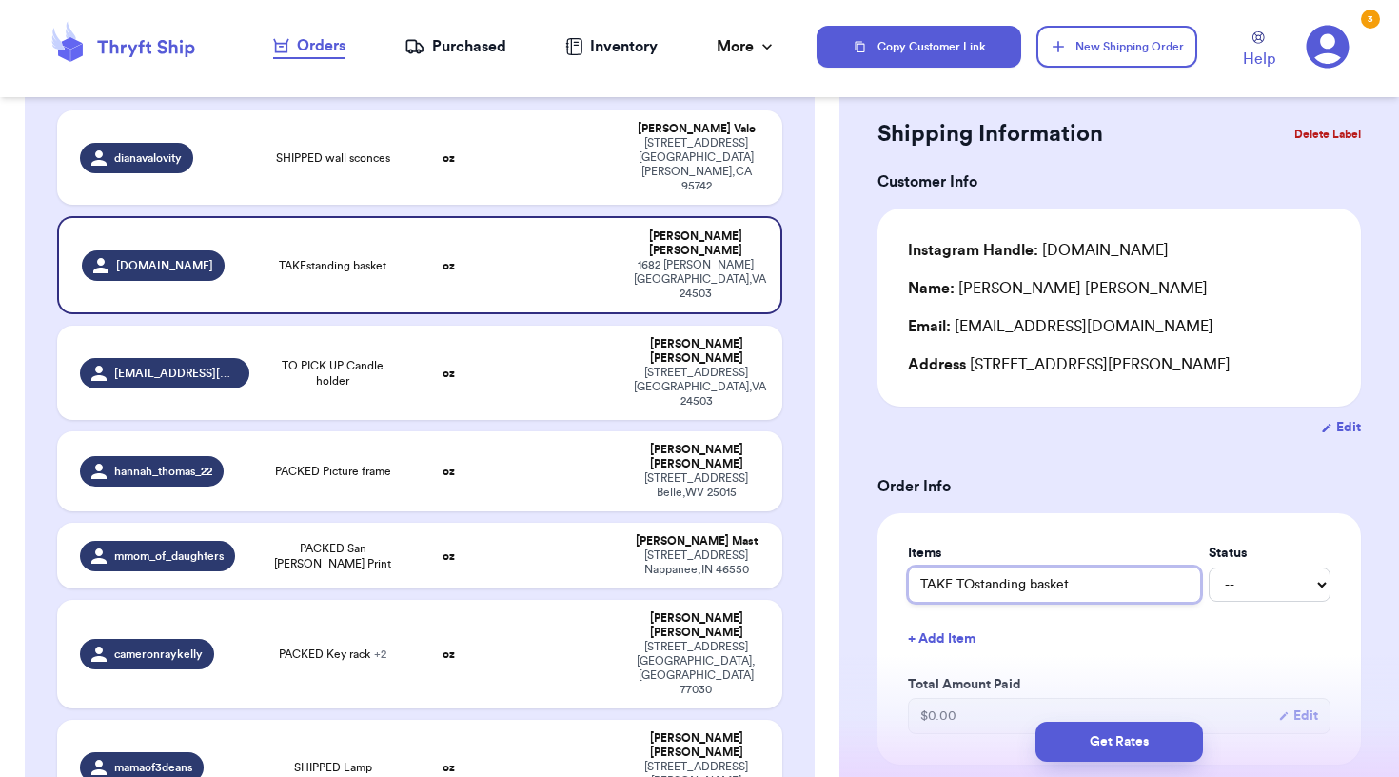
type input "TAKE TO standing basket"
type input "TAKE TO Mstanding basket"
type input "TAKE TO MAstanding basket"
type input "TAKE TO MARstanding basket"
type input "TAKE TO MARKstanding basket"
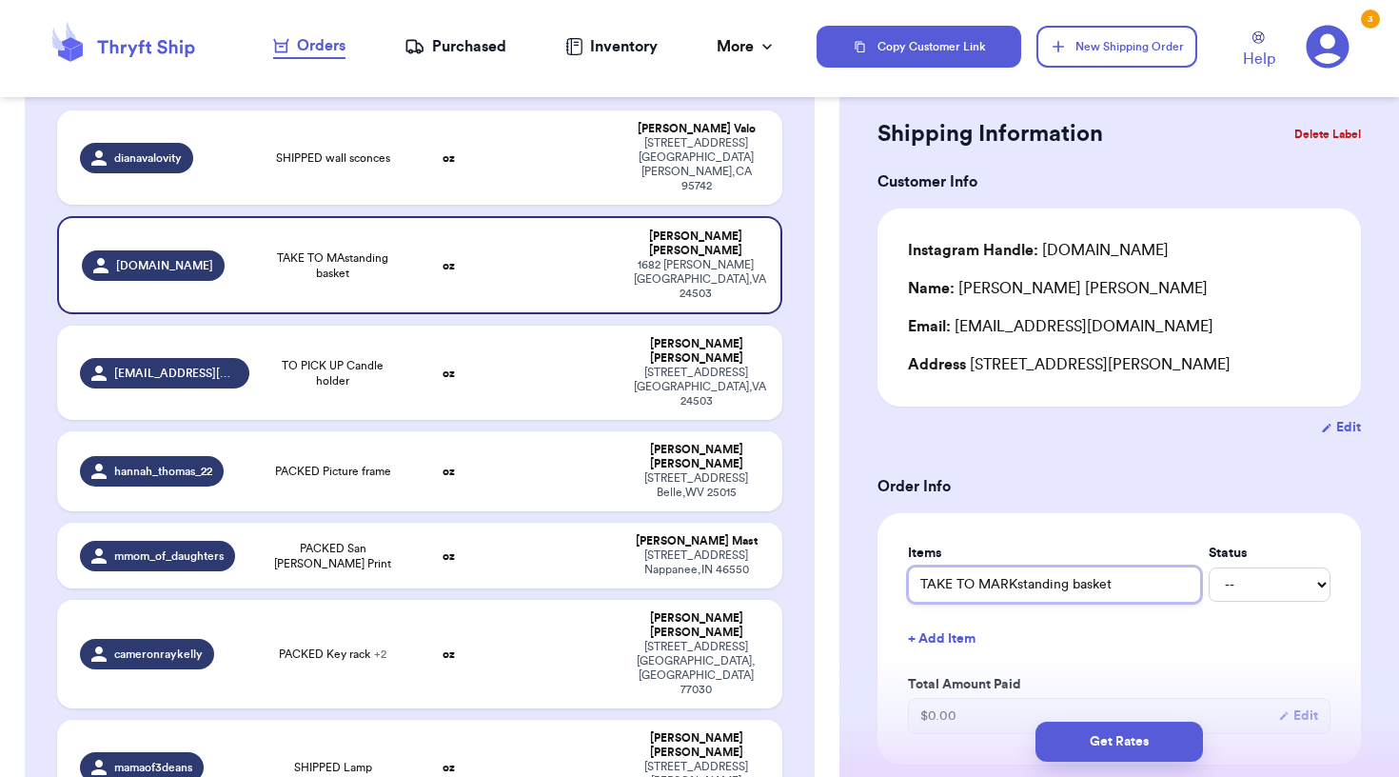
type input "TAKE TO MARKEstanding basket"
type input "TAKE TO MARKETstanding basket"
type input "TAKE TO MARKET standing basket"
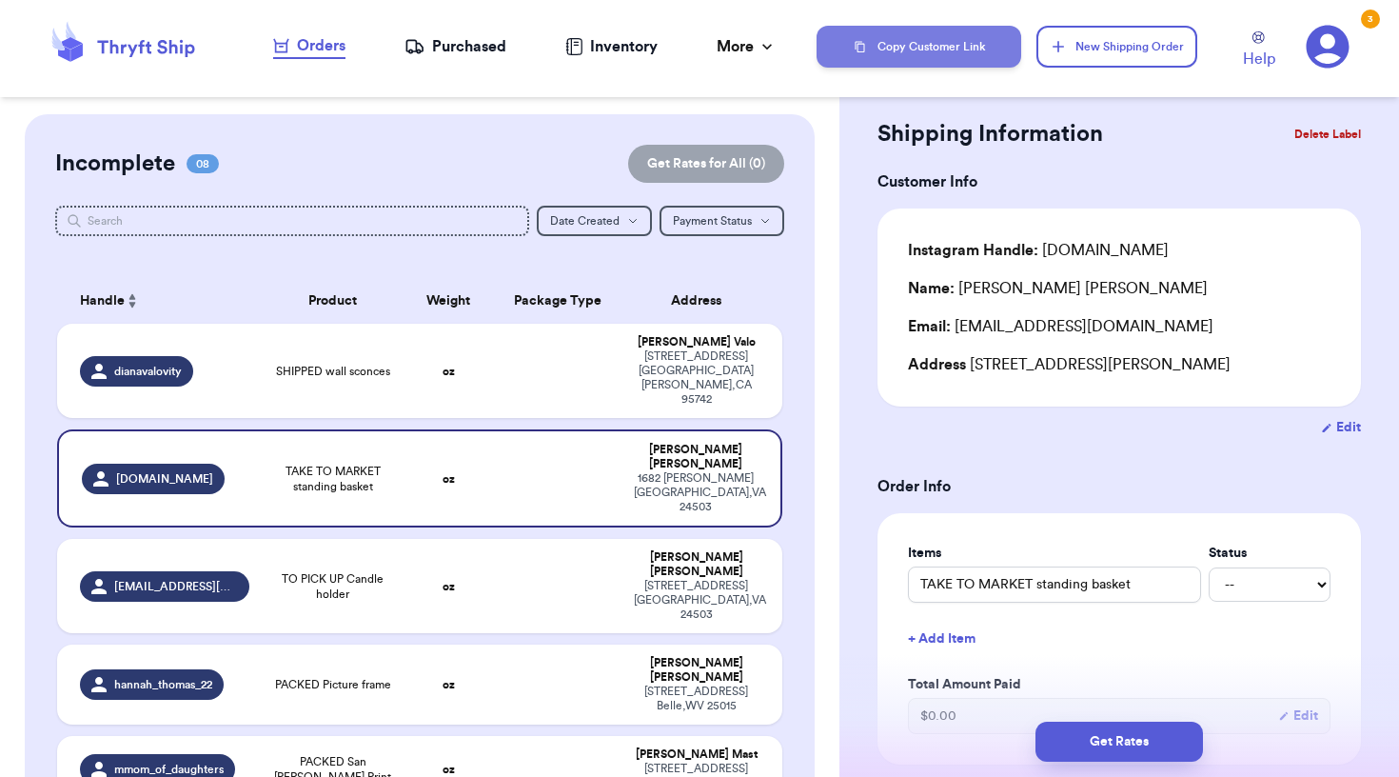
scroll to position [0, 0]
